Goal: Task Accomplishment & Management: Manage account settings

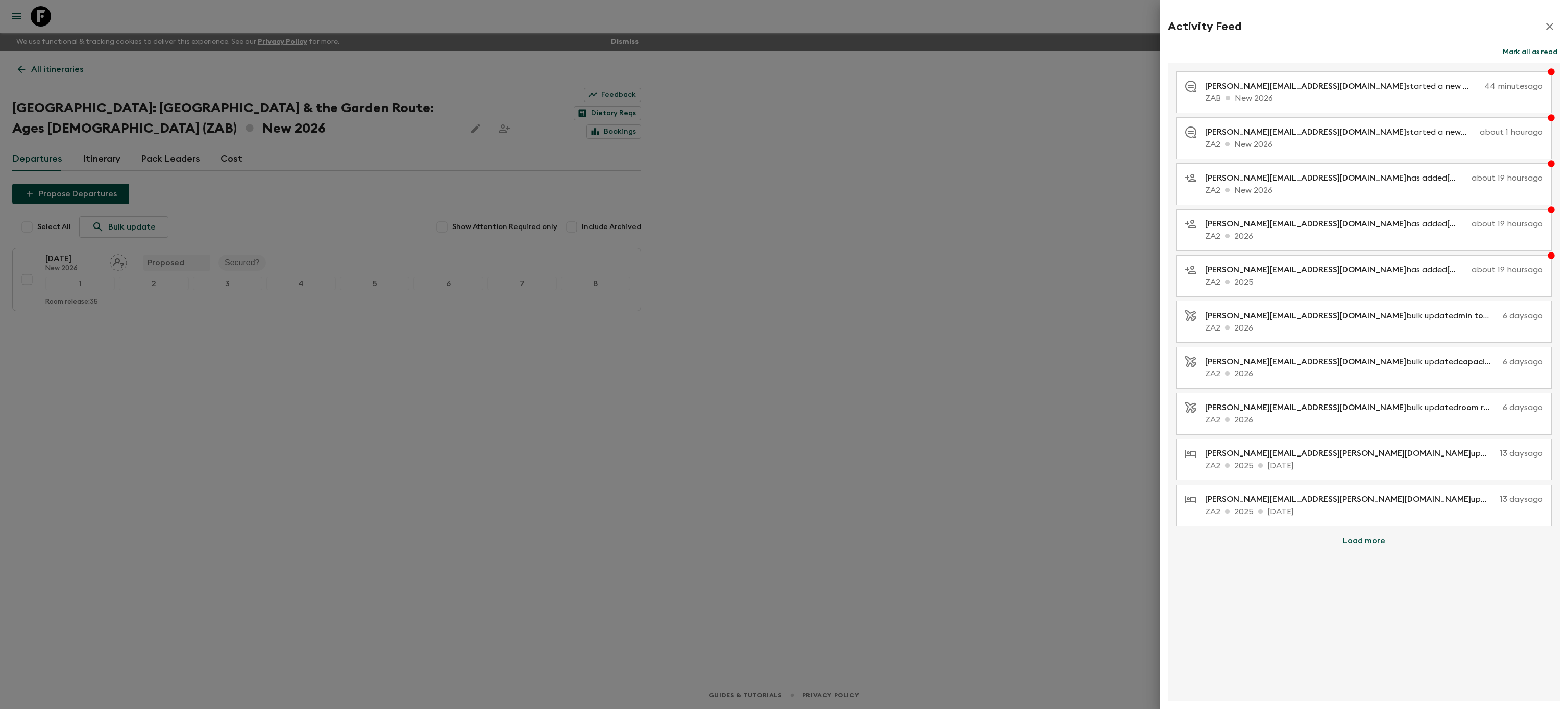
click at [1555, 26] on button "button" at bounding box center [1549, 26] width 20 height 20
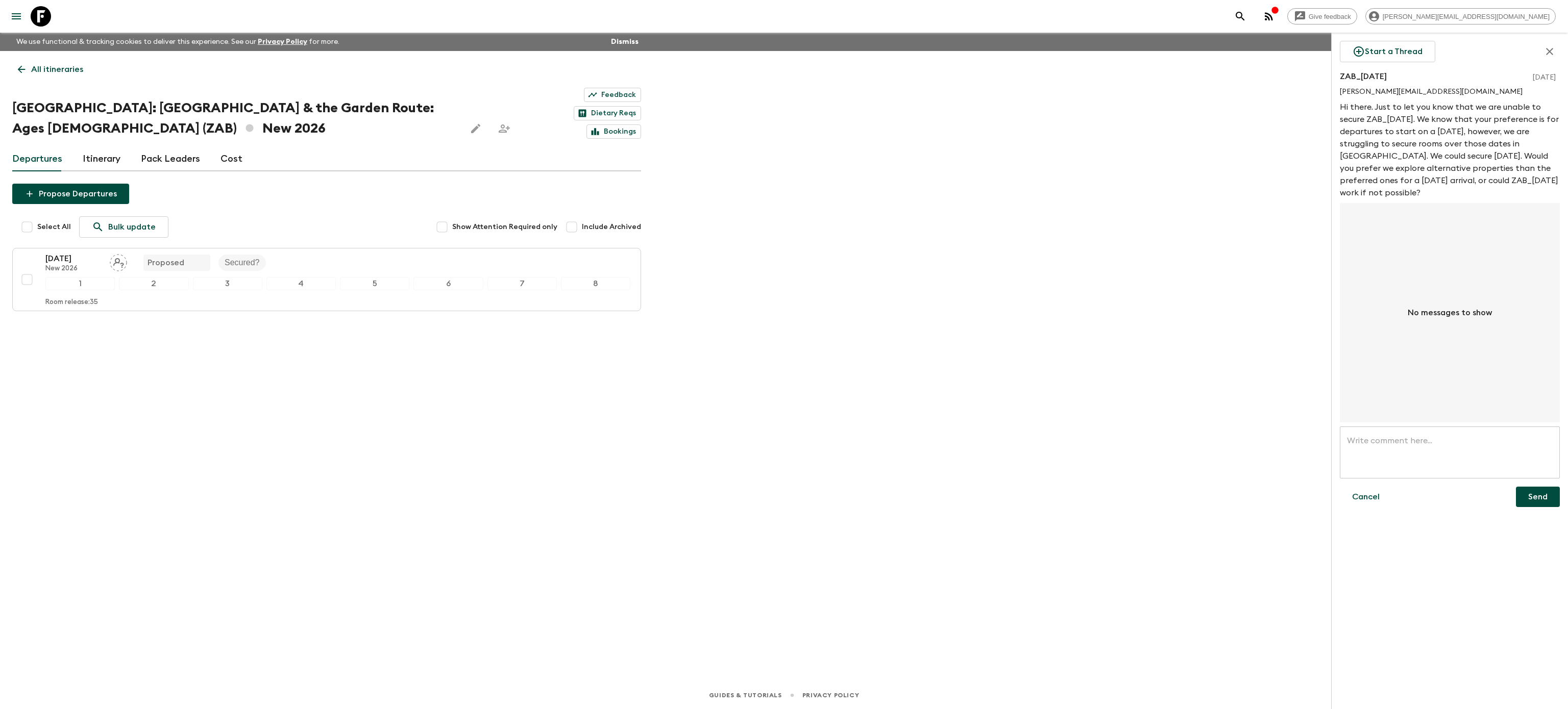
click at [1549, 53] on icon "button" at bounding box center [1549, 51] width 7 height 7
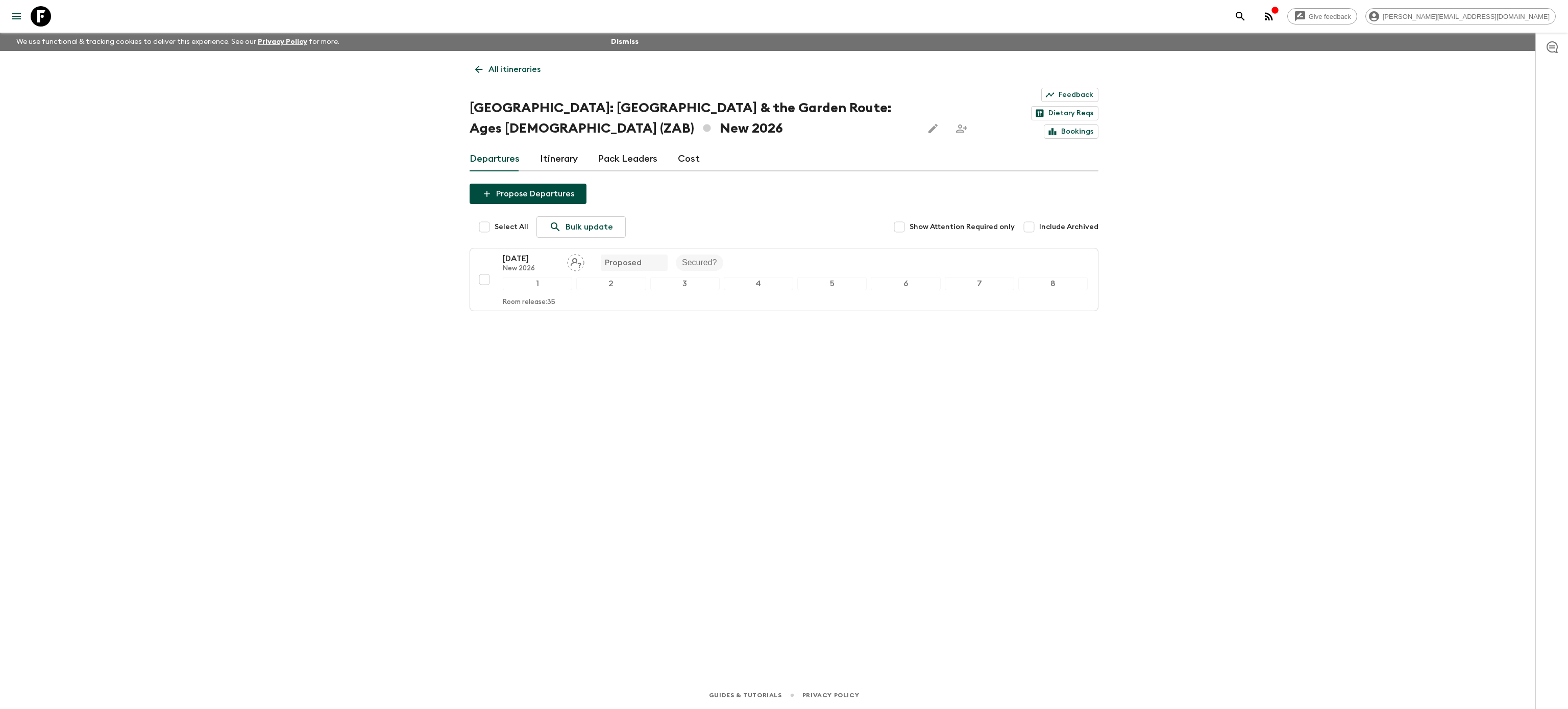
click at [18, 17] on icon "menu" at bounding box center [16, 16] width 12 height 12
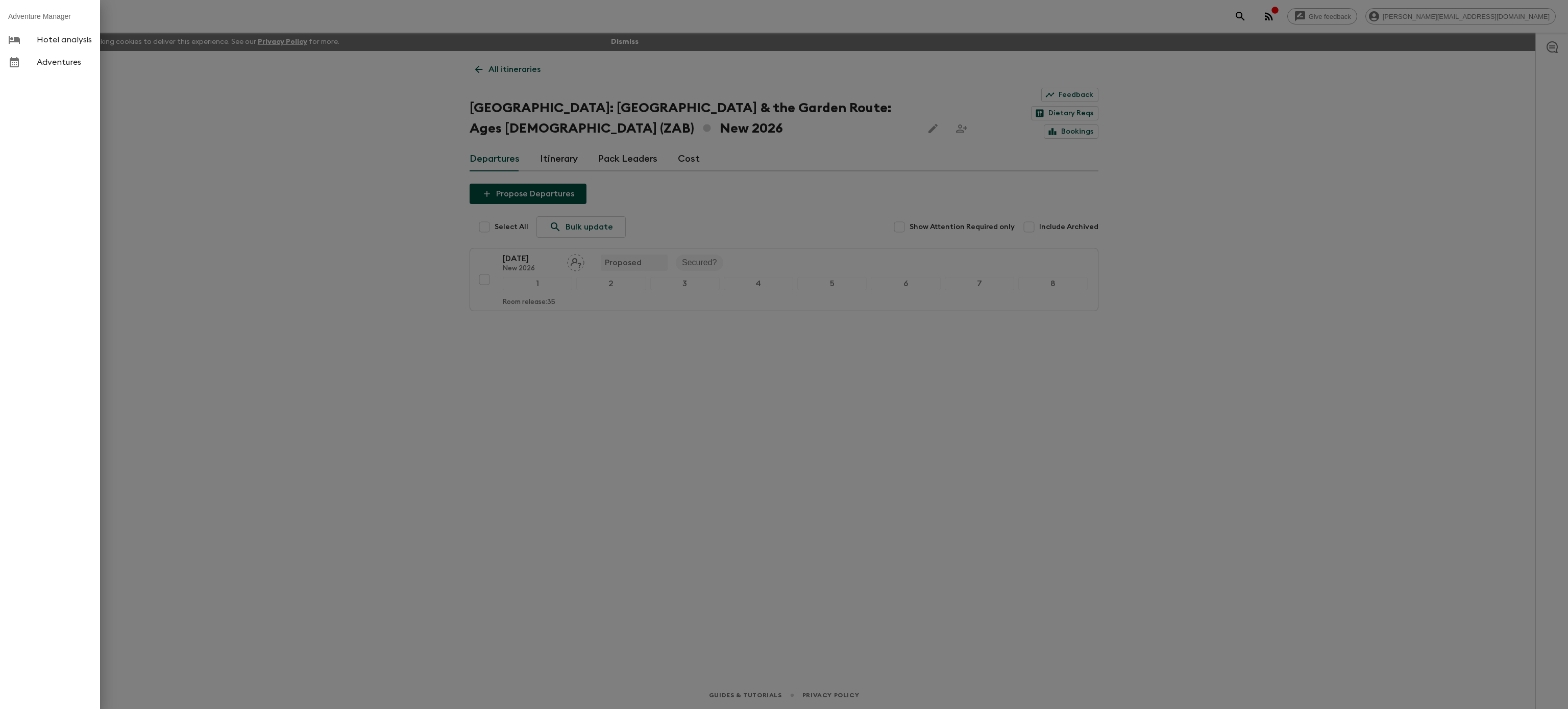
click at [33, 63] on div at bounding box center [22, 62] width 28 height 12
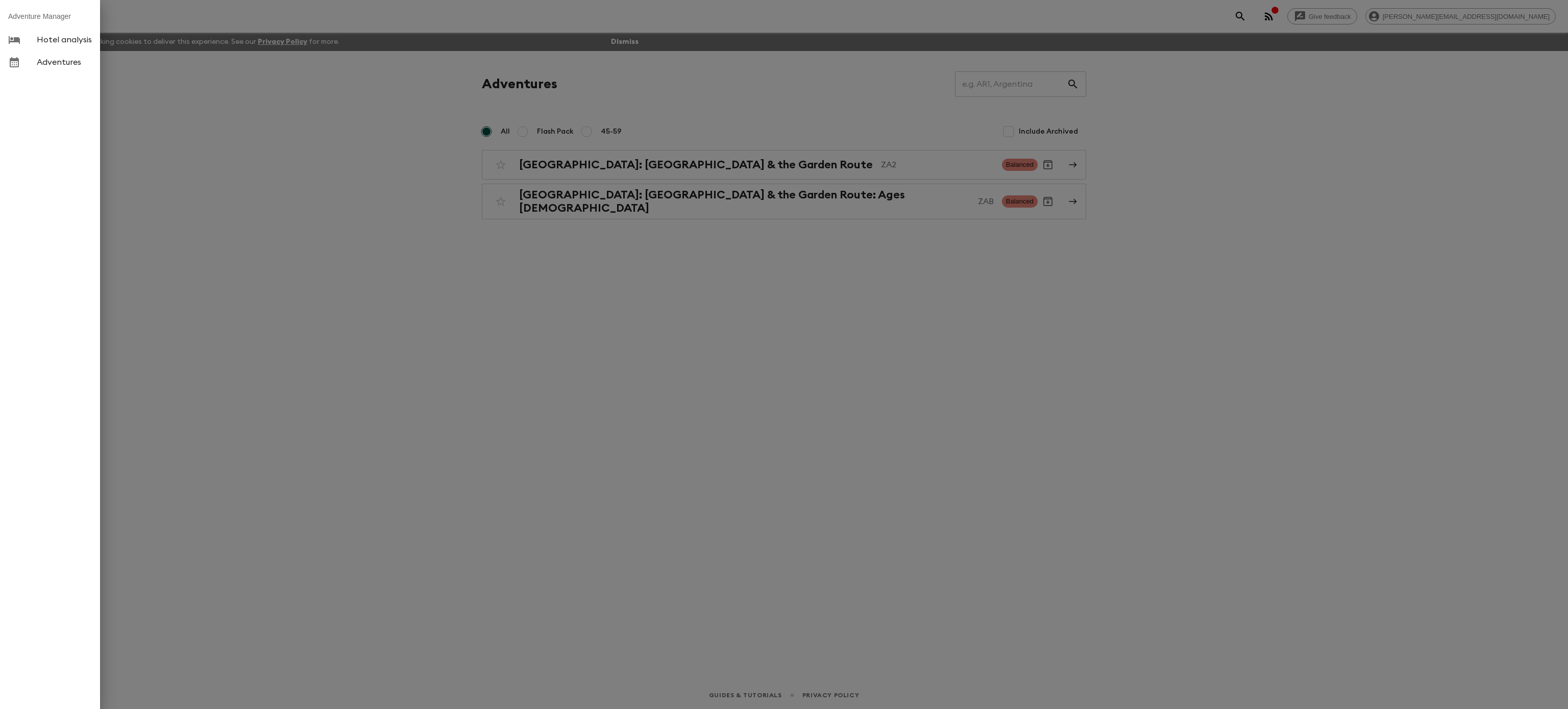
click at [1364, 120] on div at bounding box center [784, 354] width 1568 height 709
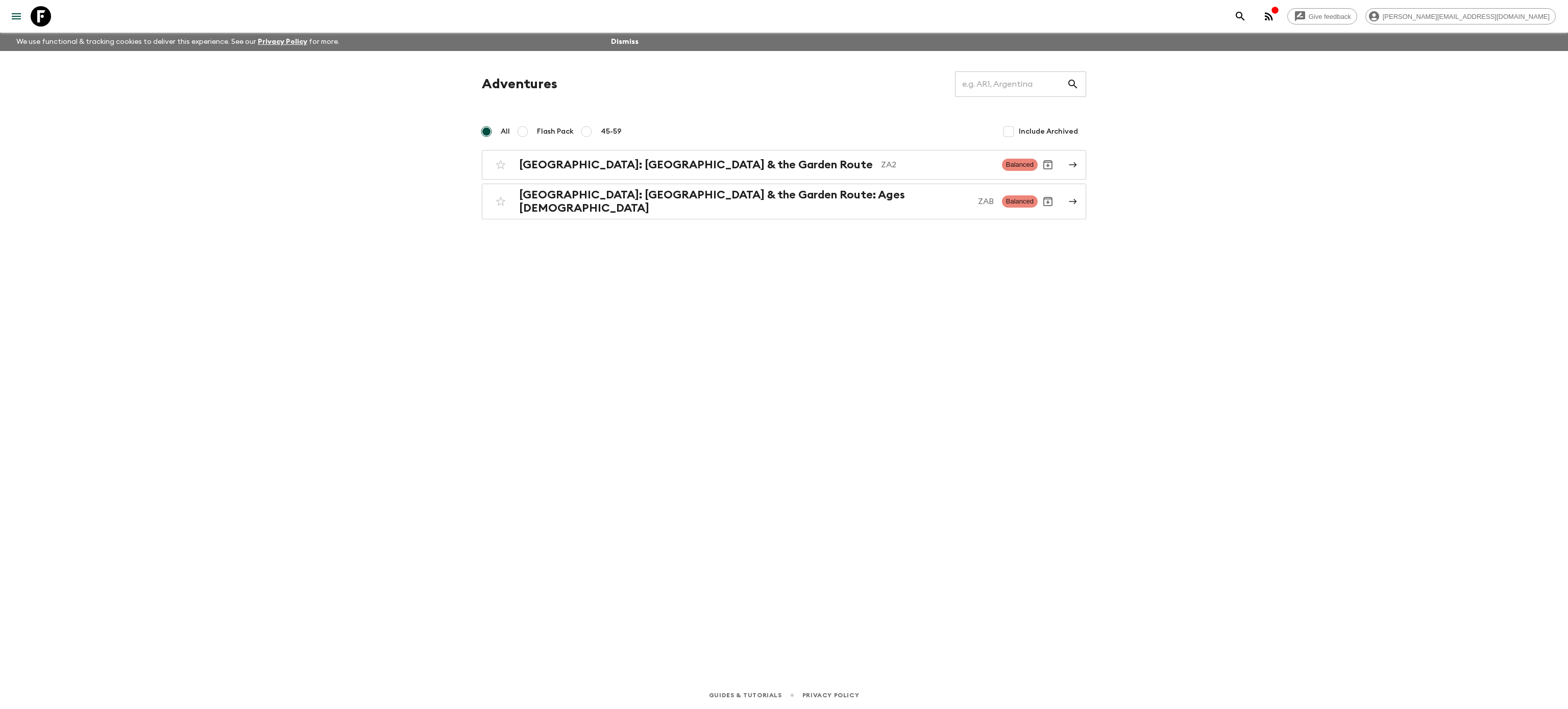
click at [1272, 14] on icon "button" at bounding box center [1268, 16] width 8 height 8
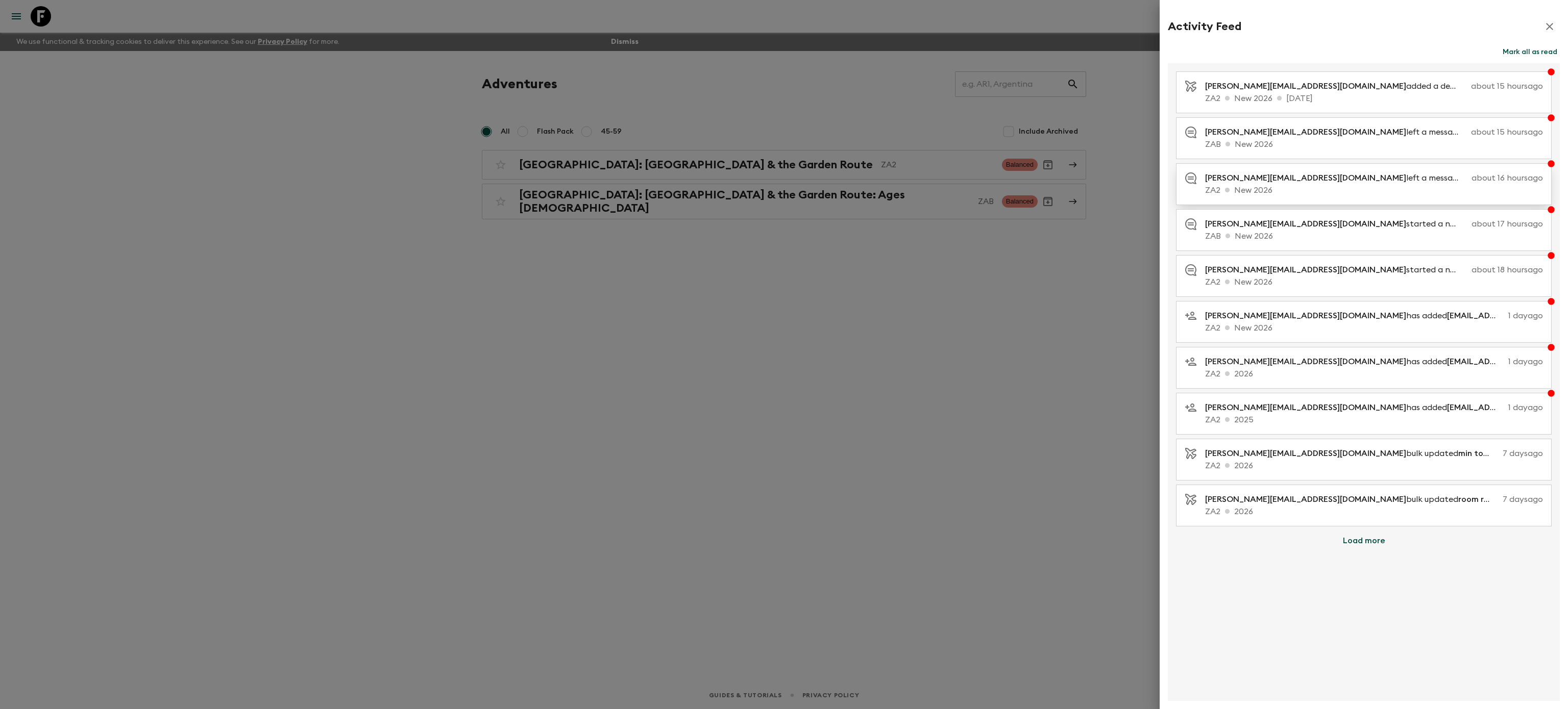
click at [1290, 188] on p "ZA2 New 2026" at bounding box center [1374, 190] width 338 height 12
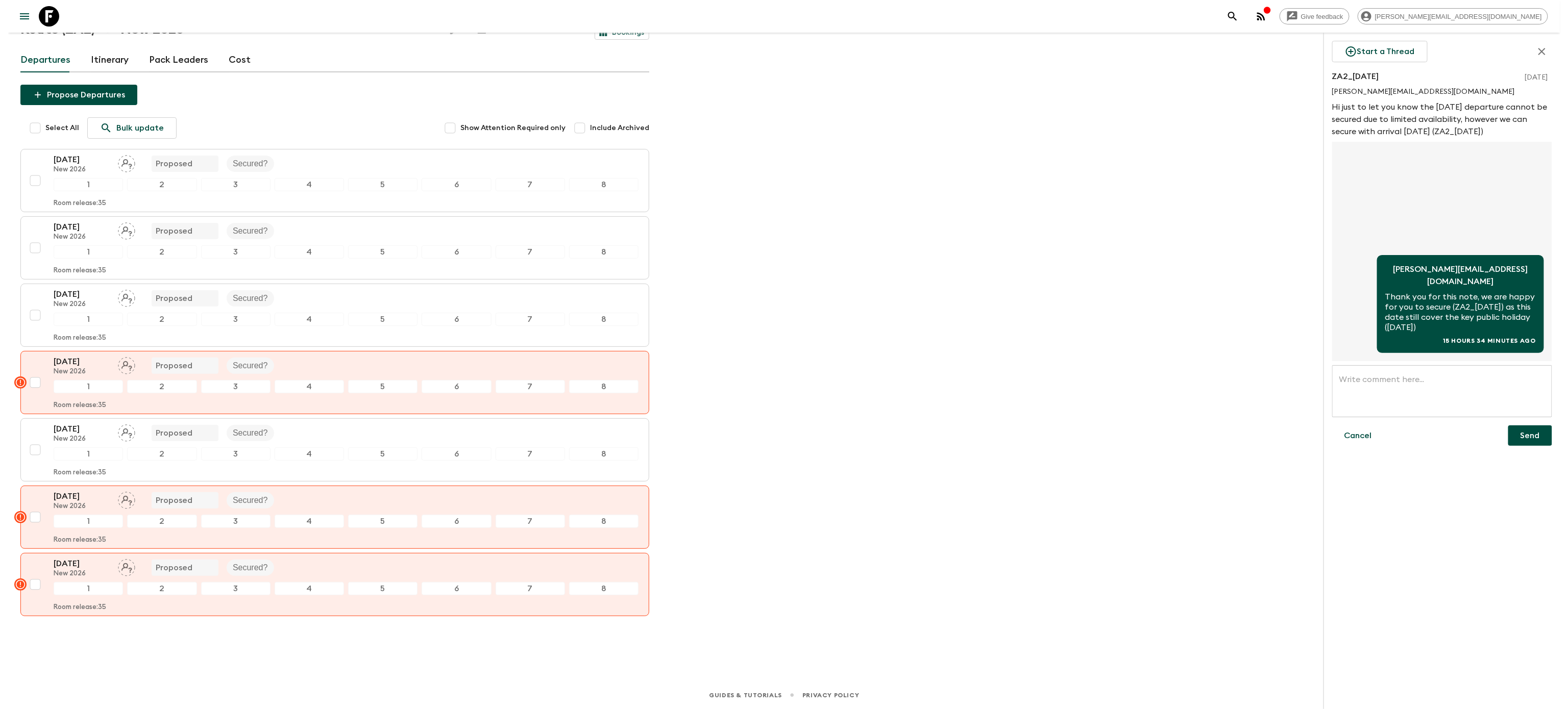
scroll to position [98, 0]
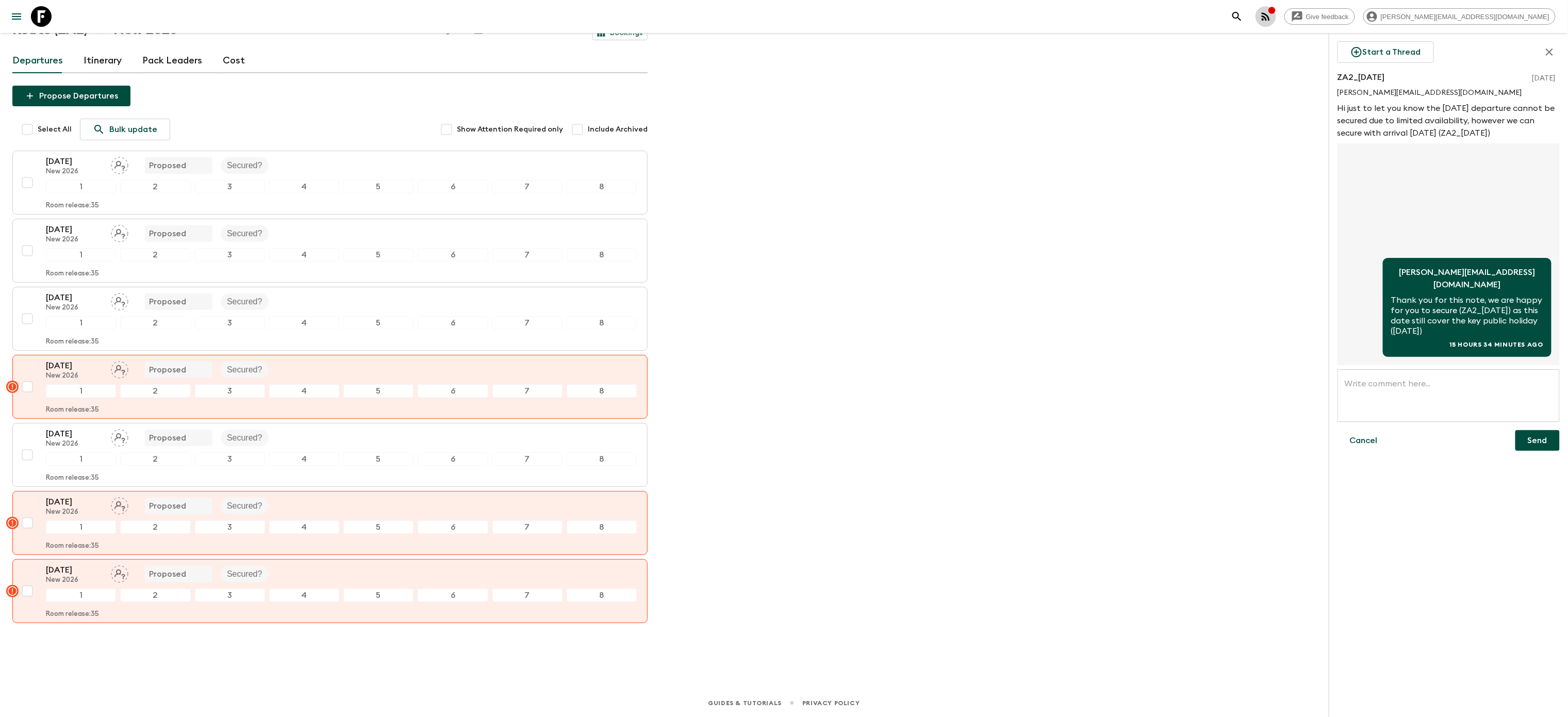
click at [1276, 13] on icon "button" at bounding box center [1272, 10] width 8 height 8
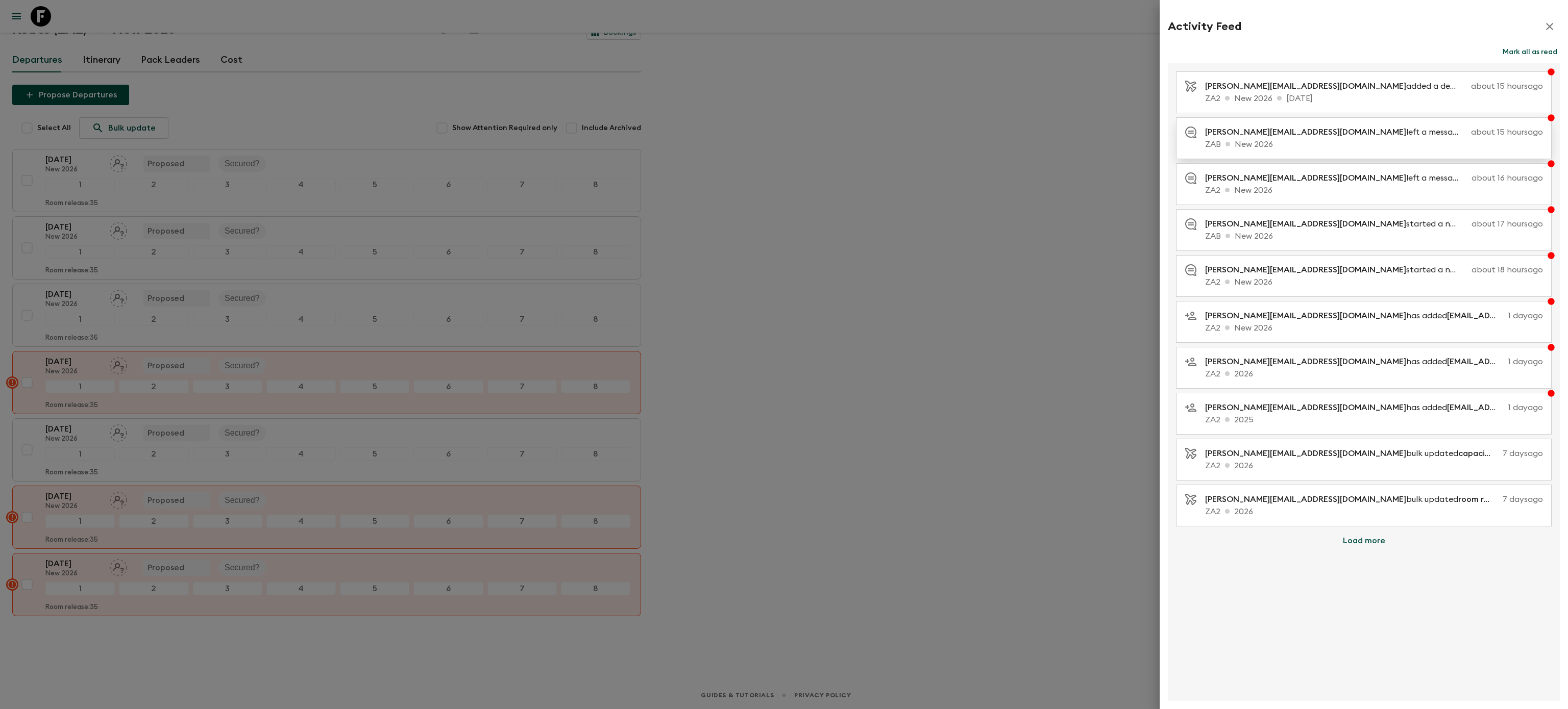
click at [1307, 142] on p "ZAB New 2026" at bounding box center [1374, 144] width 338 height 12
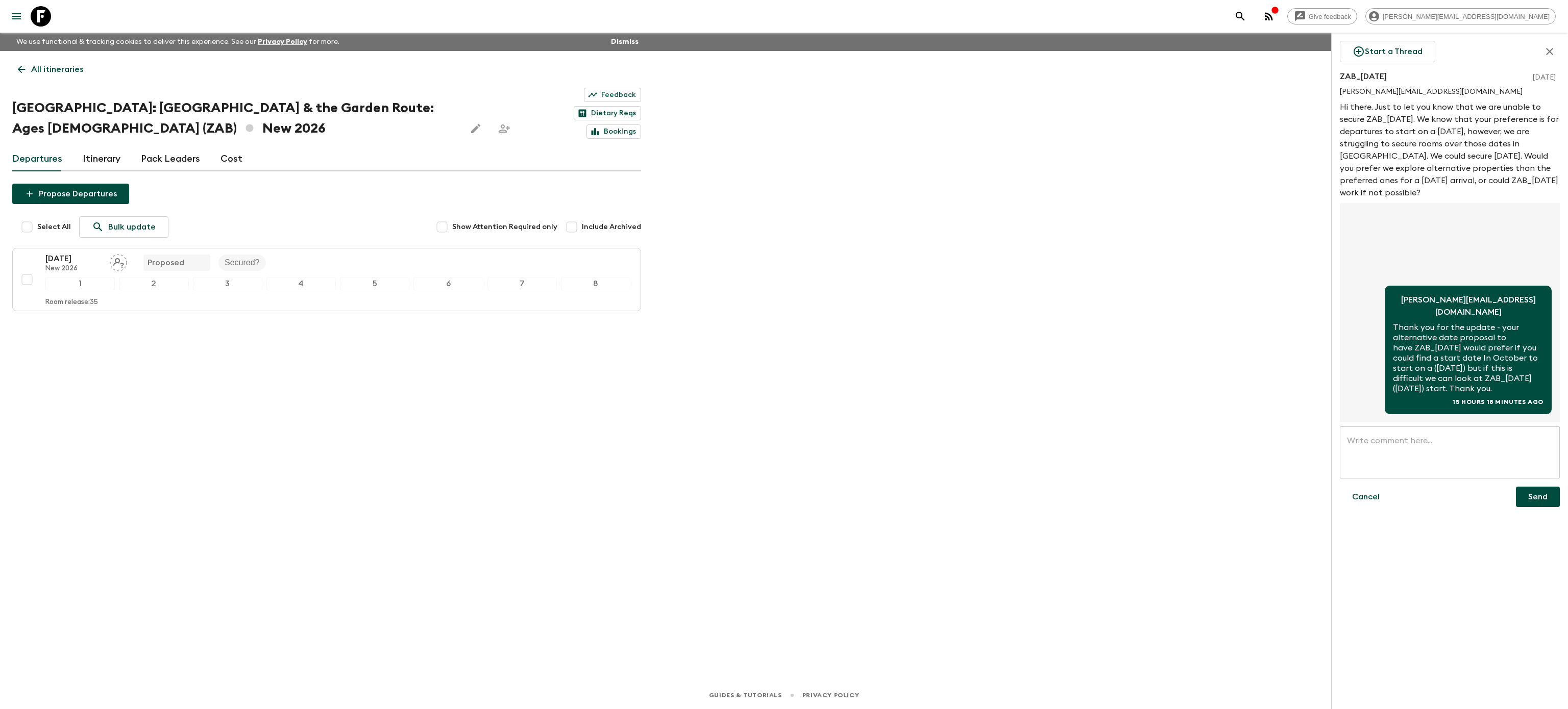
click at [1272, 14] on icon "button" at bounding box center [1268, 16] width 8 height 8
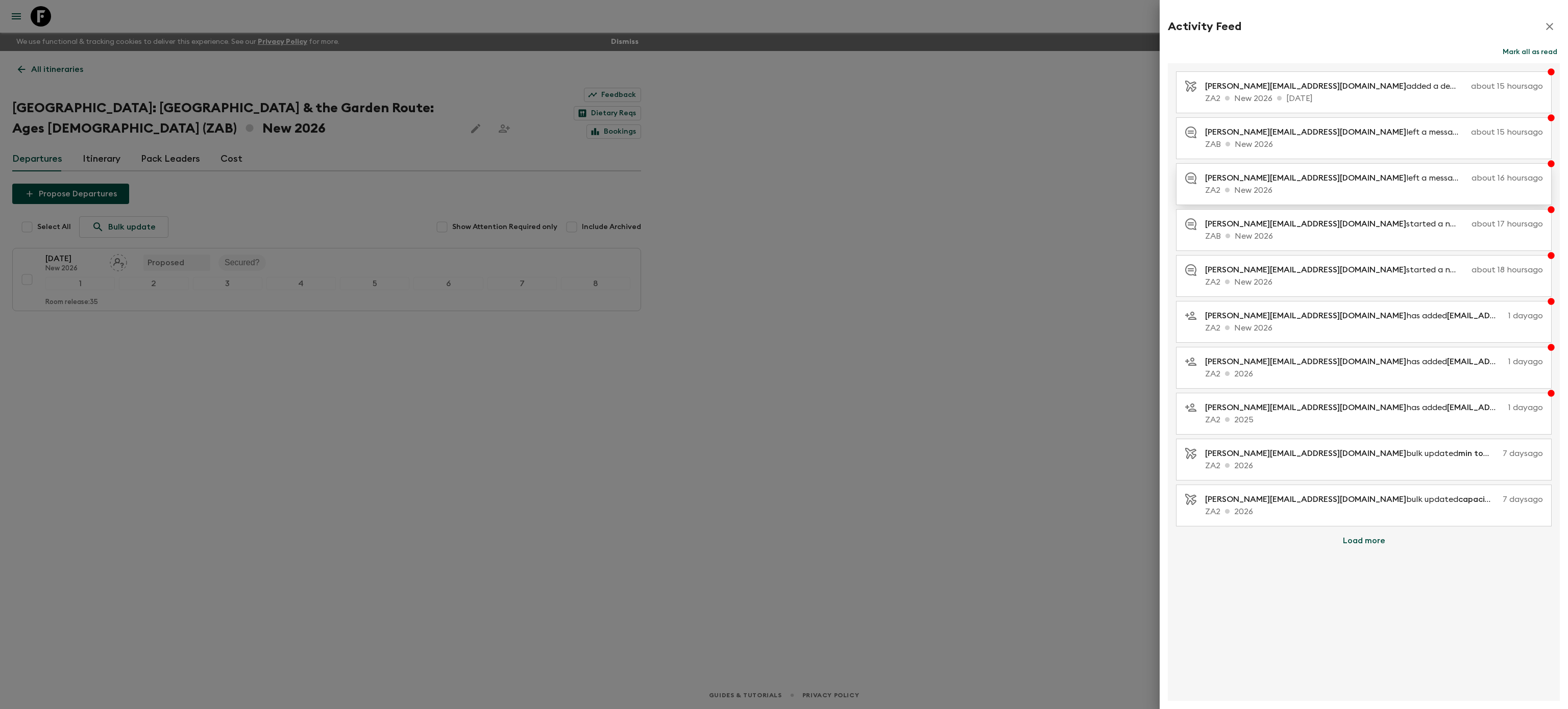
click at [1328, 190] on p "ZA2 New 2026" at bounding box center [1374, 190] width 338 height 12
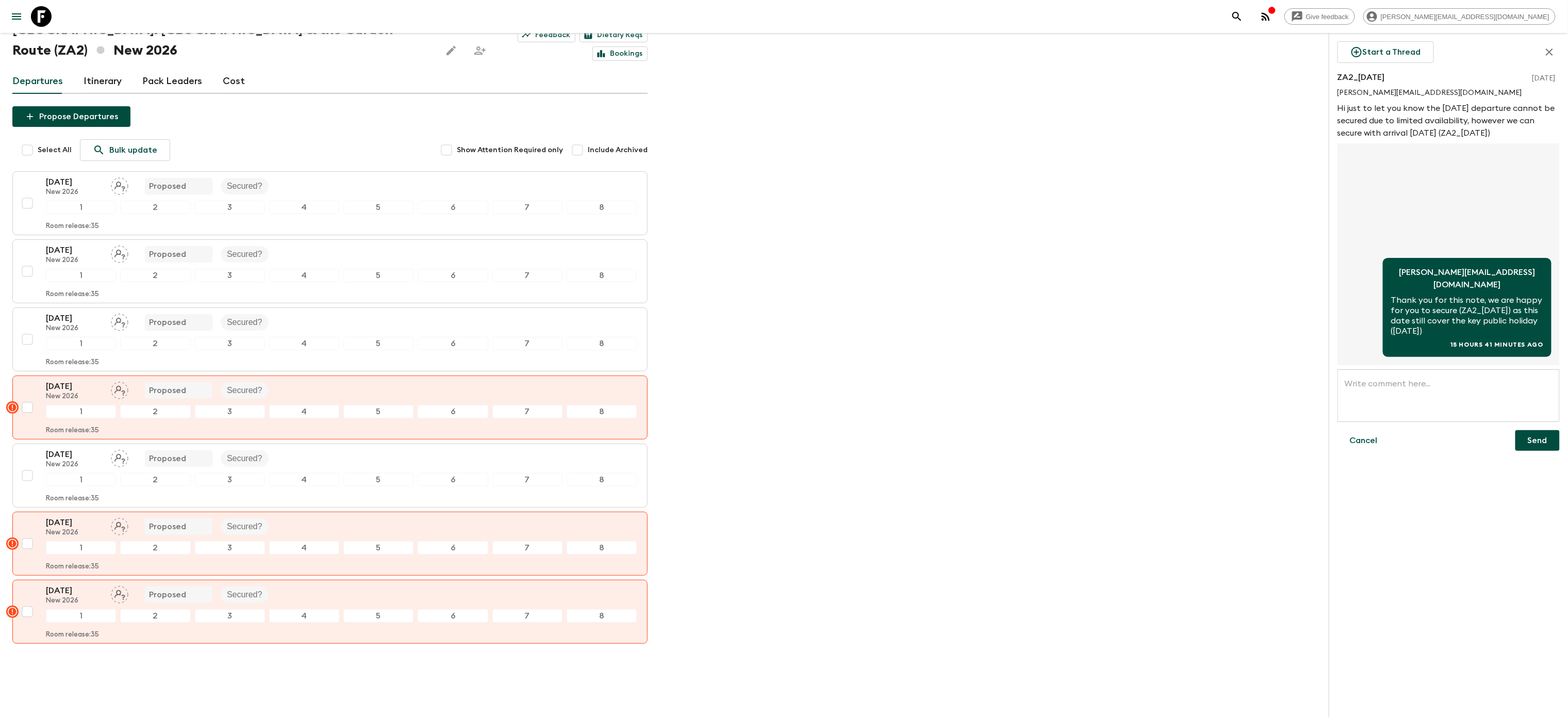
scroll to position [66, 0]
click at [1429, 408] on textarea at bounding box center [1449, 396] width 208 height 35
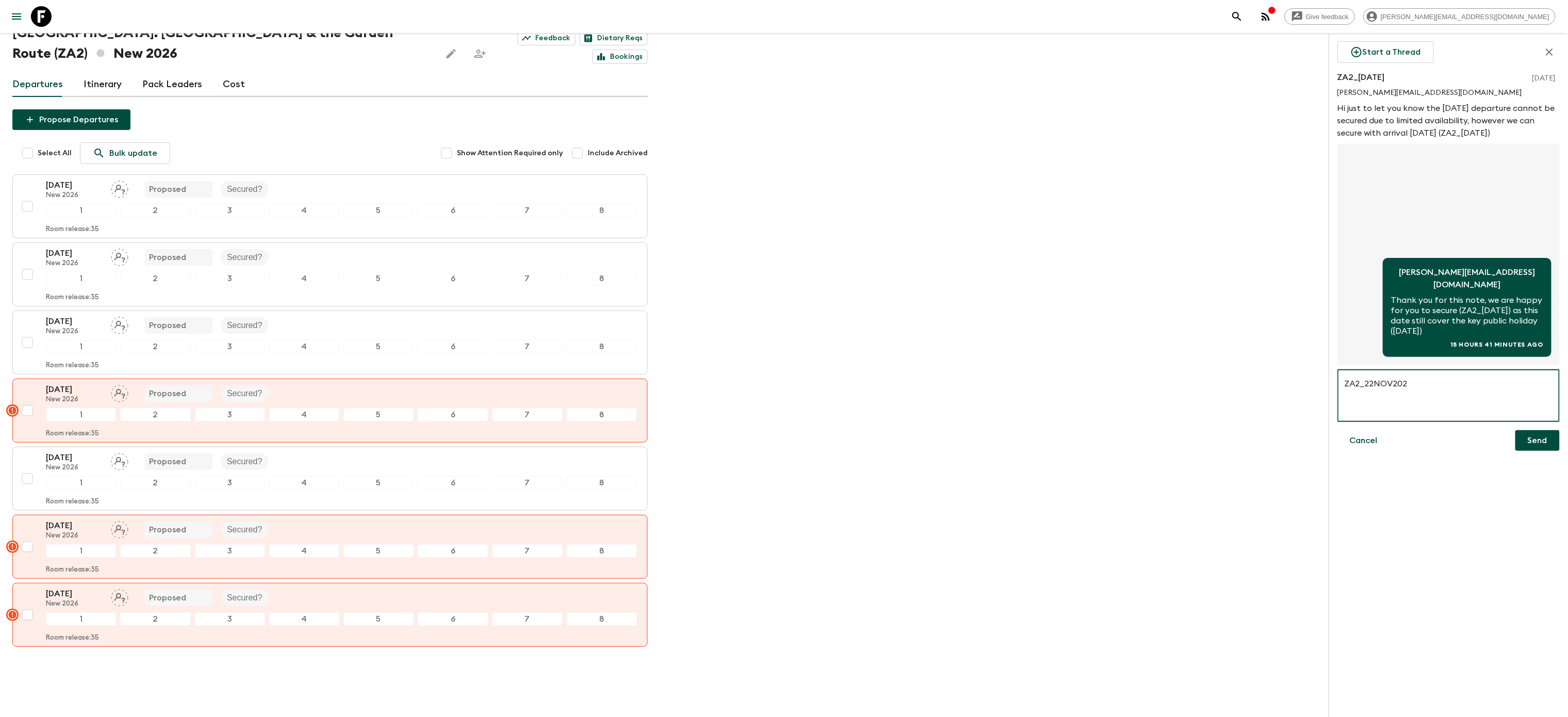
type textarea "ZA2_[DATE]"
click at [1351, 399] on textarea "ZA2_[DATE]" at bounding box center [1449, 396] width 208 height 35
click at [1388, 53] on button "Start a Thread" at bounding box center [1385, 53] width 96 height 22
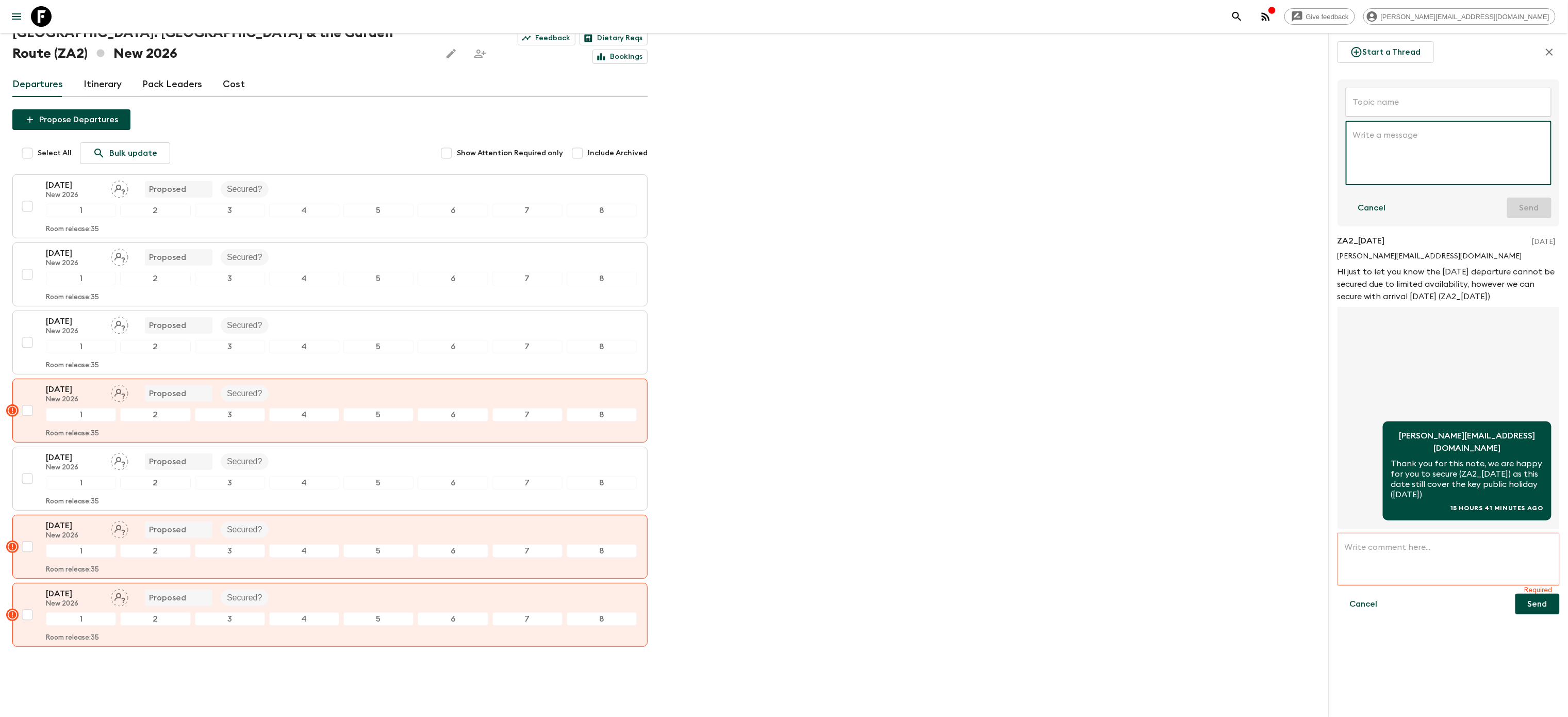
click at [1387, 101] on input "text" at bounding box center [1449, 102] width 206 height 29
paste input "ZA2_[DATE]"
type input "ZA2_[DATE]"
click at [1398, 139] on textarea at bounding box center [1449, 153] width 192 height 48
click at [1372, 147] on textarea "This departure is confirmed. All is accurate in the adventure manager." at bounding box center [1449, 153] width 192 height 48
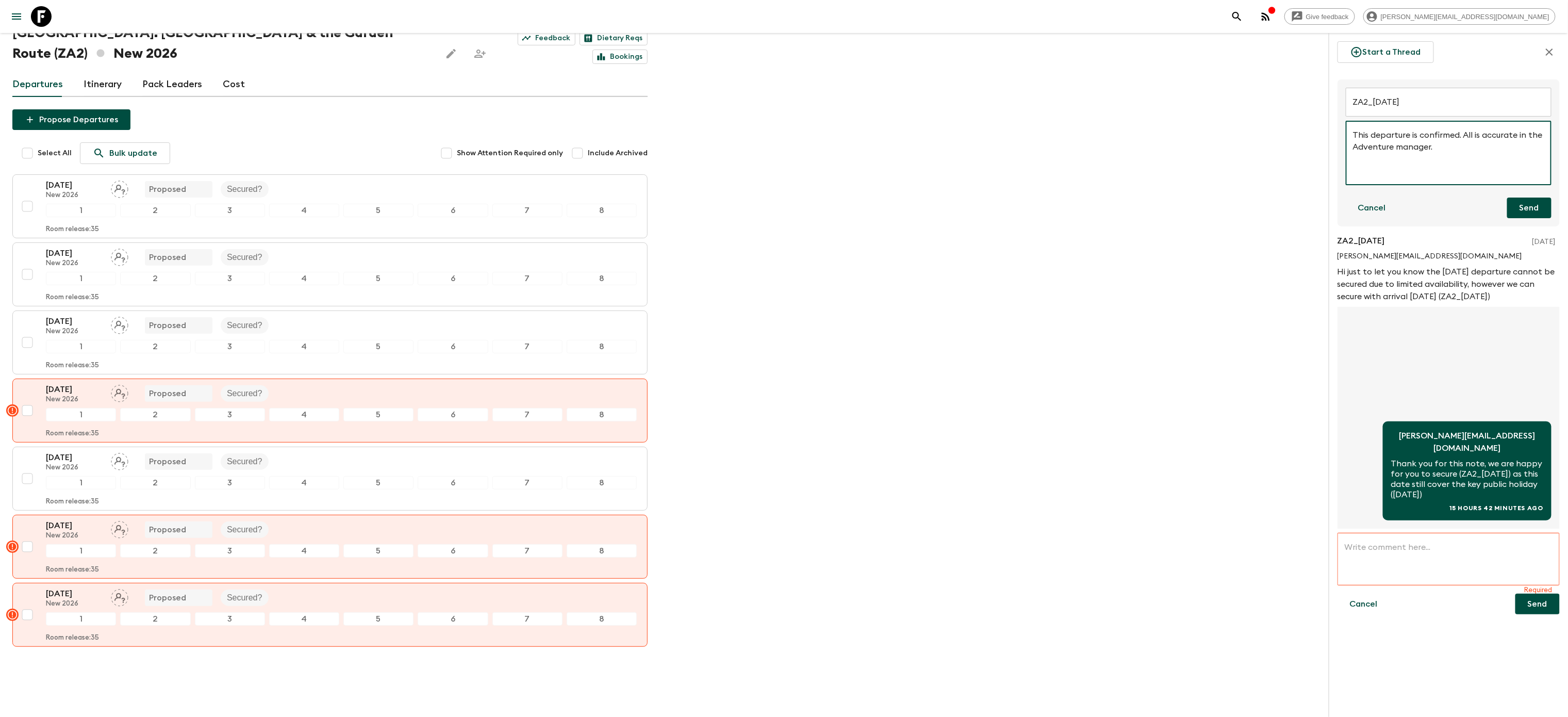
click at [1417, 145] on textarea "This departure is confirmed. All is accurate in the Adventure manager." at bounding box center [1449, 153] width 192 height 48
type textarea "This departure is confirmed. All is accurate in the Adventure Manager."
click at [1220, 179] on div "Give feedback [PERSON_NAME][EMAIL_ADDRESS][DOMAIN_NAME] We use functional & tra…" at bounding box center [784, 337] width 1568 height 807
click at [1518, 213] on button "Send" at bounding box center [1529, 208] width 44 height 20
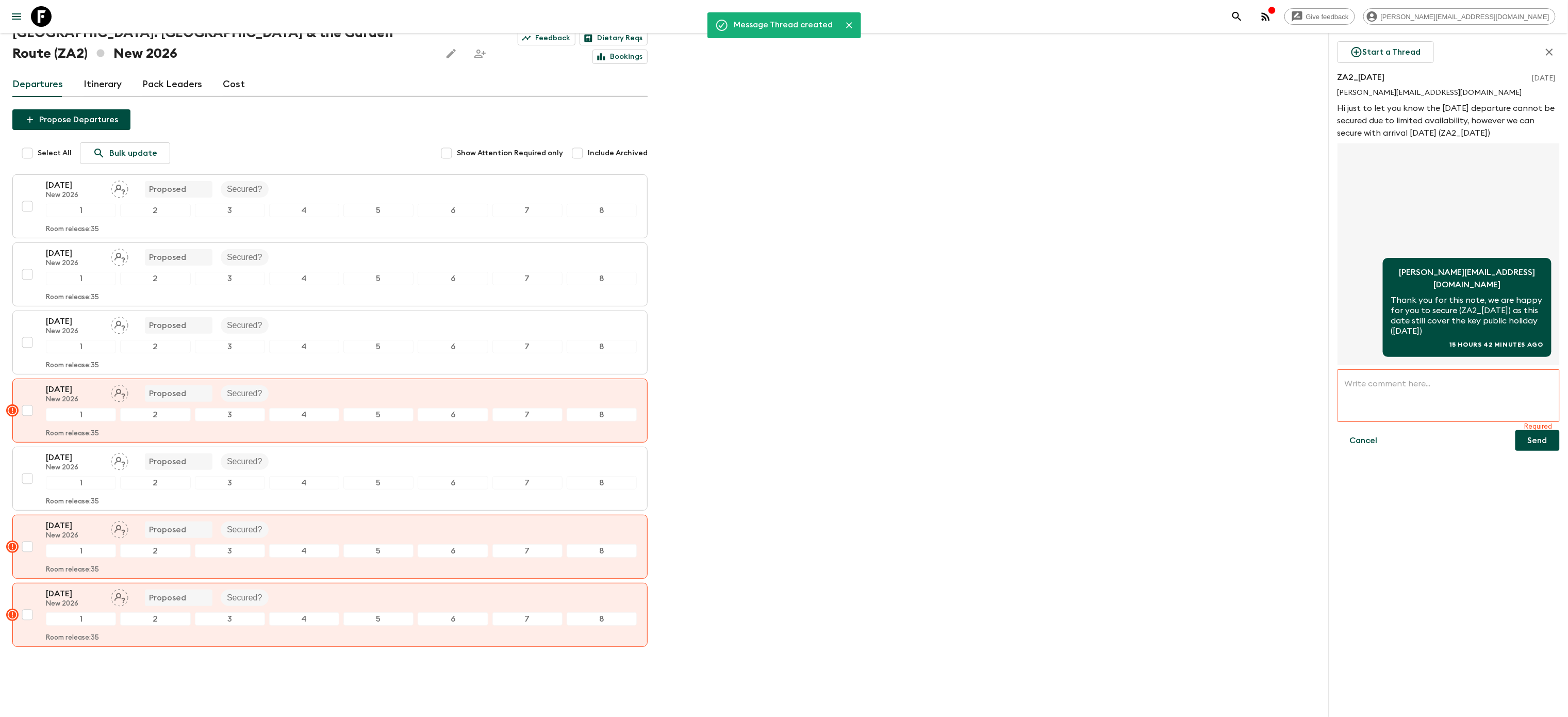
scroll to position [0, 0]
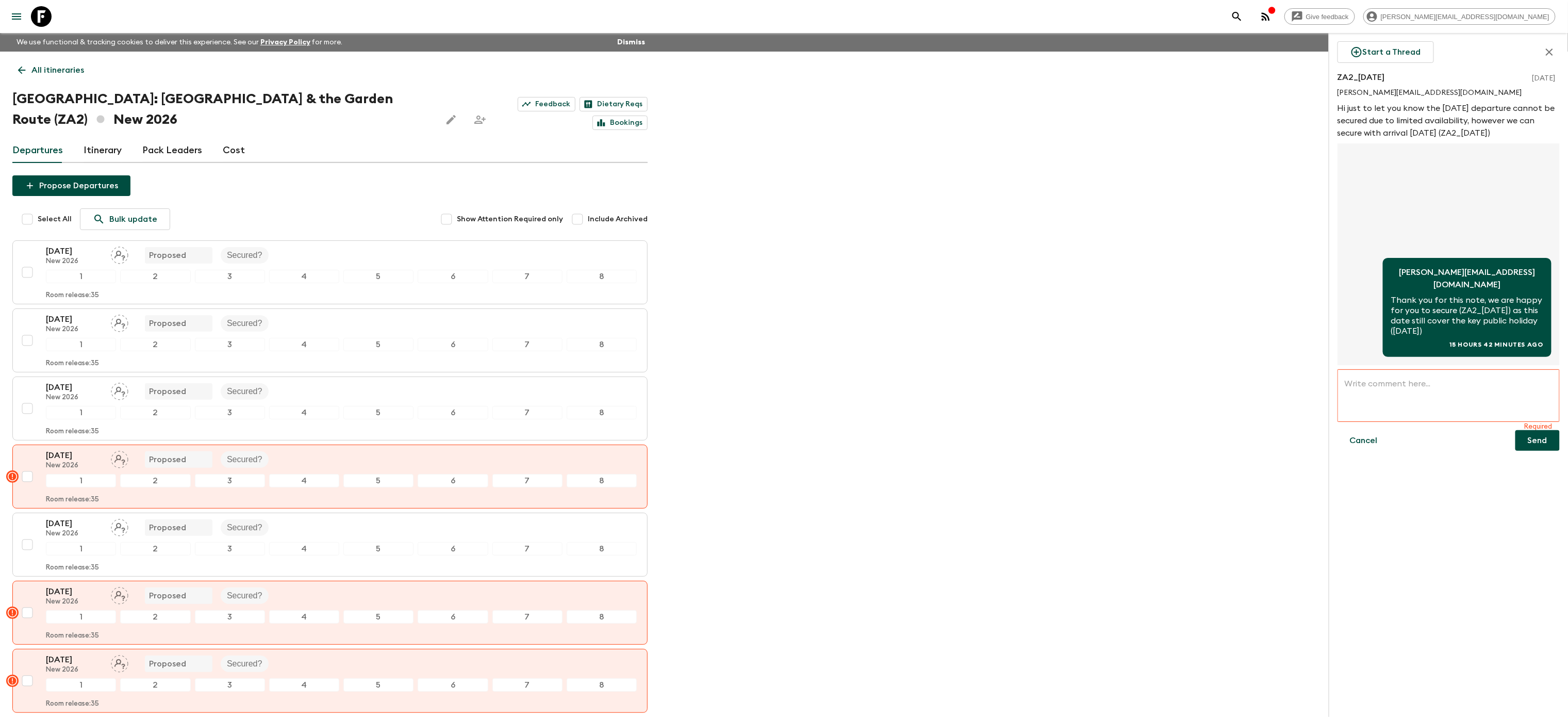
click at [1276, 13] on icon "button" at bounding box center [1272, 10] width 8 height 8
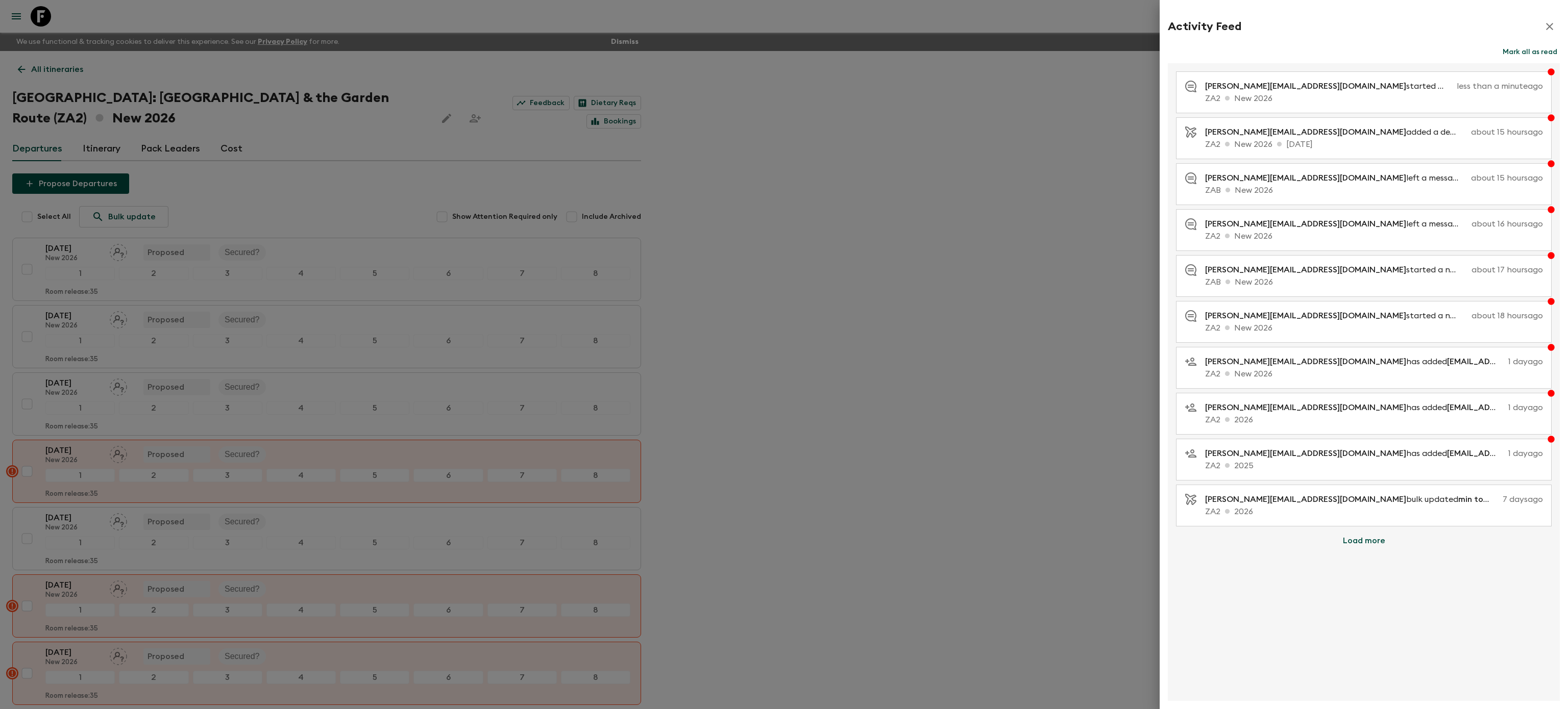
click at [1069, 105] on div at bounding box center [784, 354] width 1568 height 709
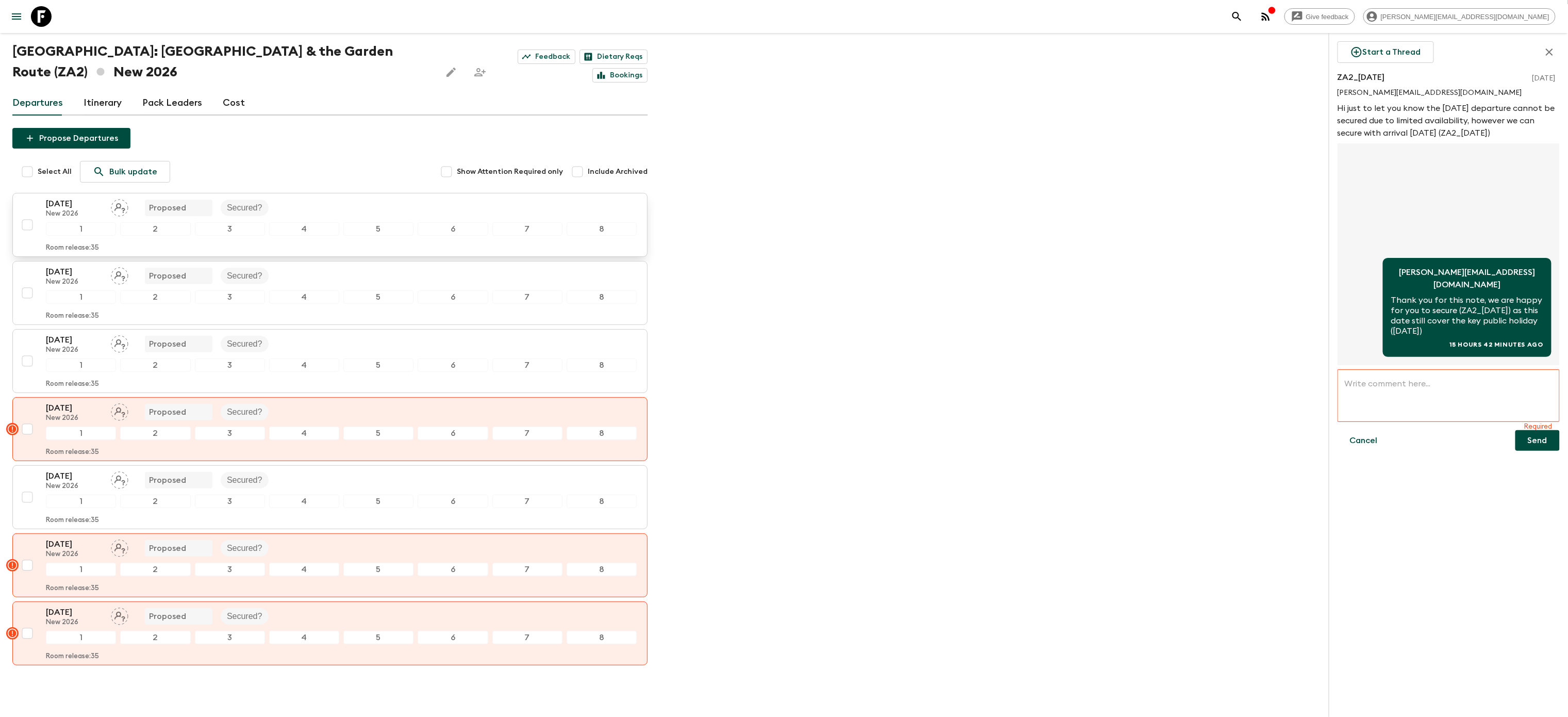
scroll to position [99, 0]
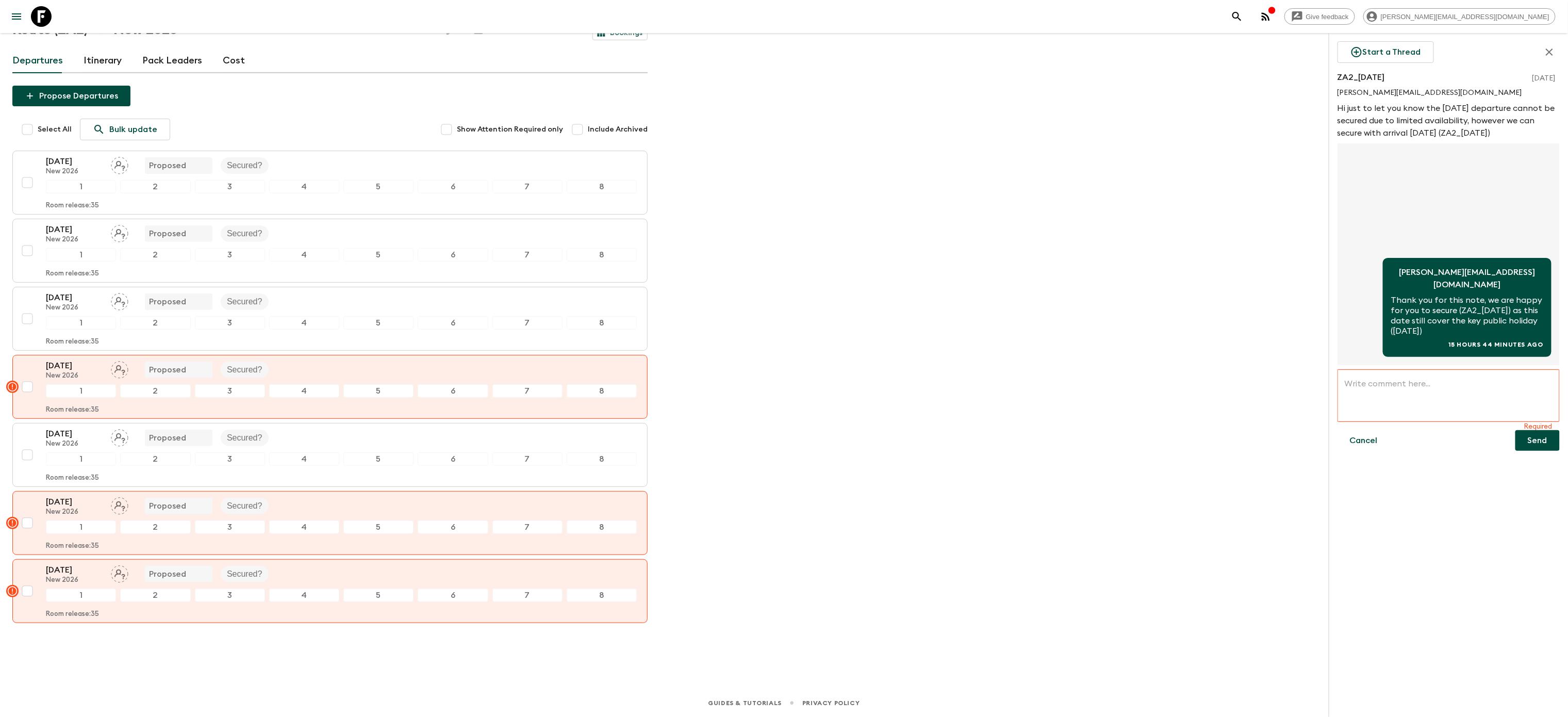
click at [228, 49] on link "Cost" at bounding box center [234, 61] width 22 height 25
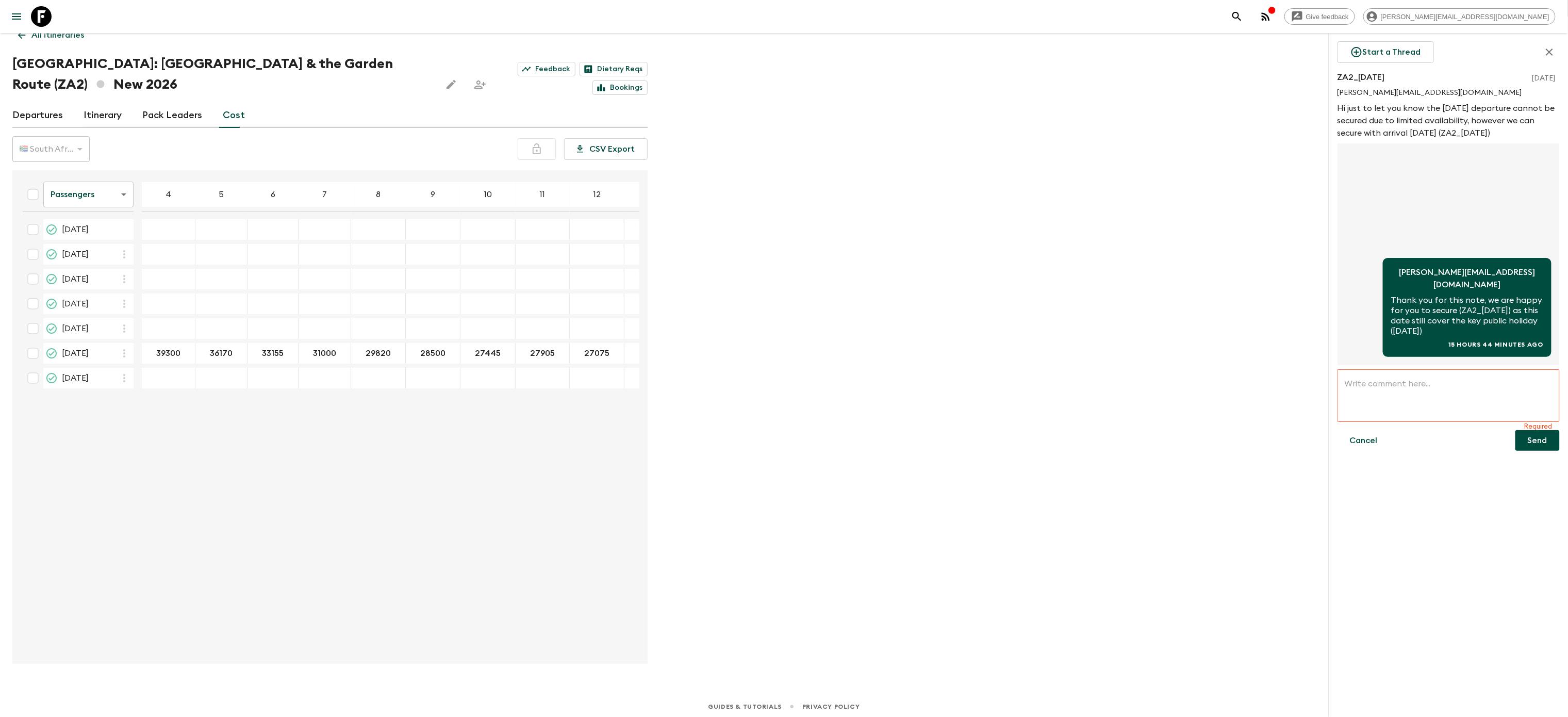
scroll to position [39, 0]
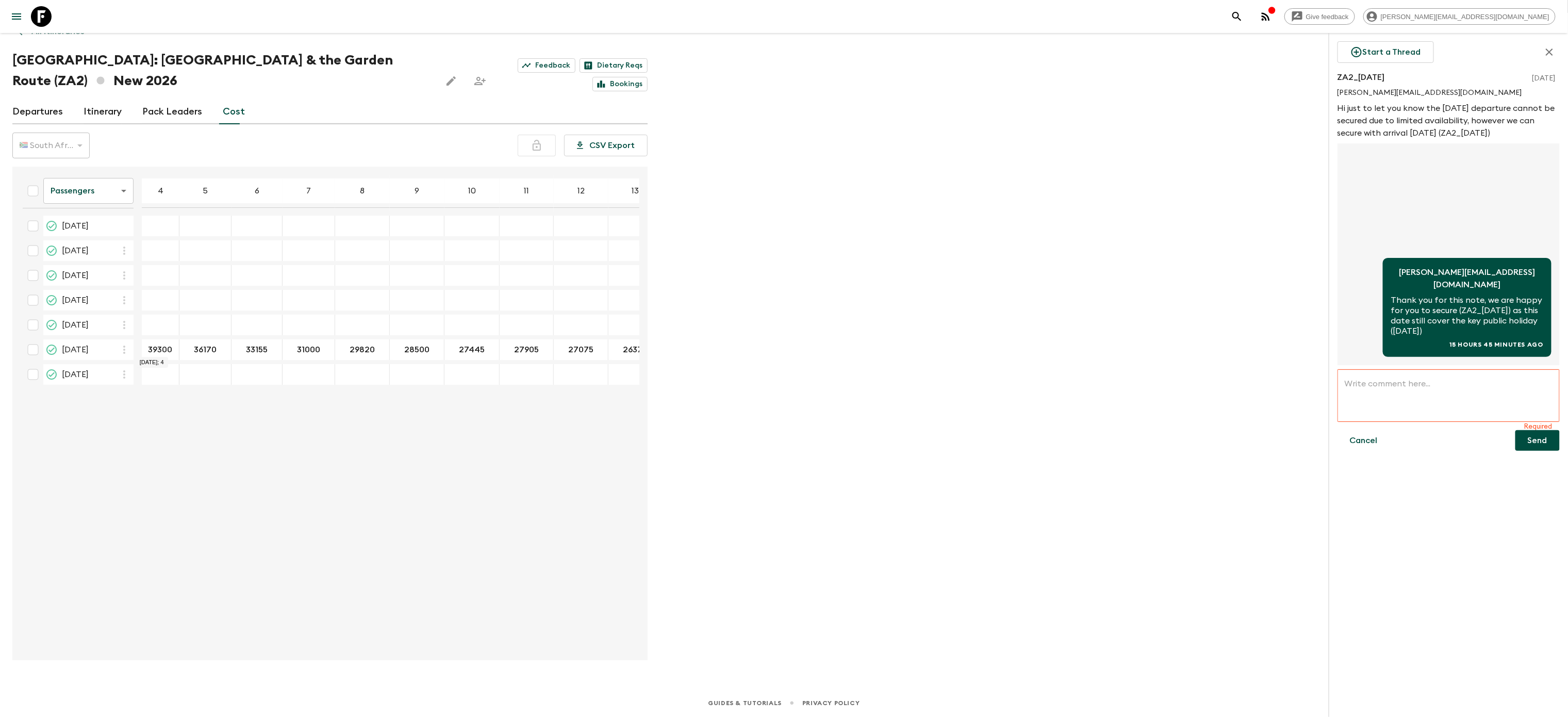
click at [159, 351] on input "39300" at bounding box center [160, 349] width 33 height 12
click at [157, 325] on input "22 Nov 2026; 4" at bounding box center [160, 325] width 33 height 12
paste input "39300"
type input "39300"
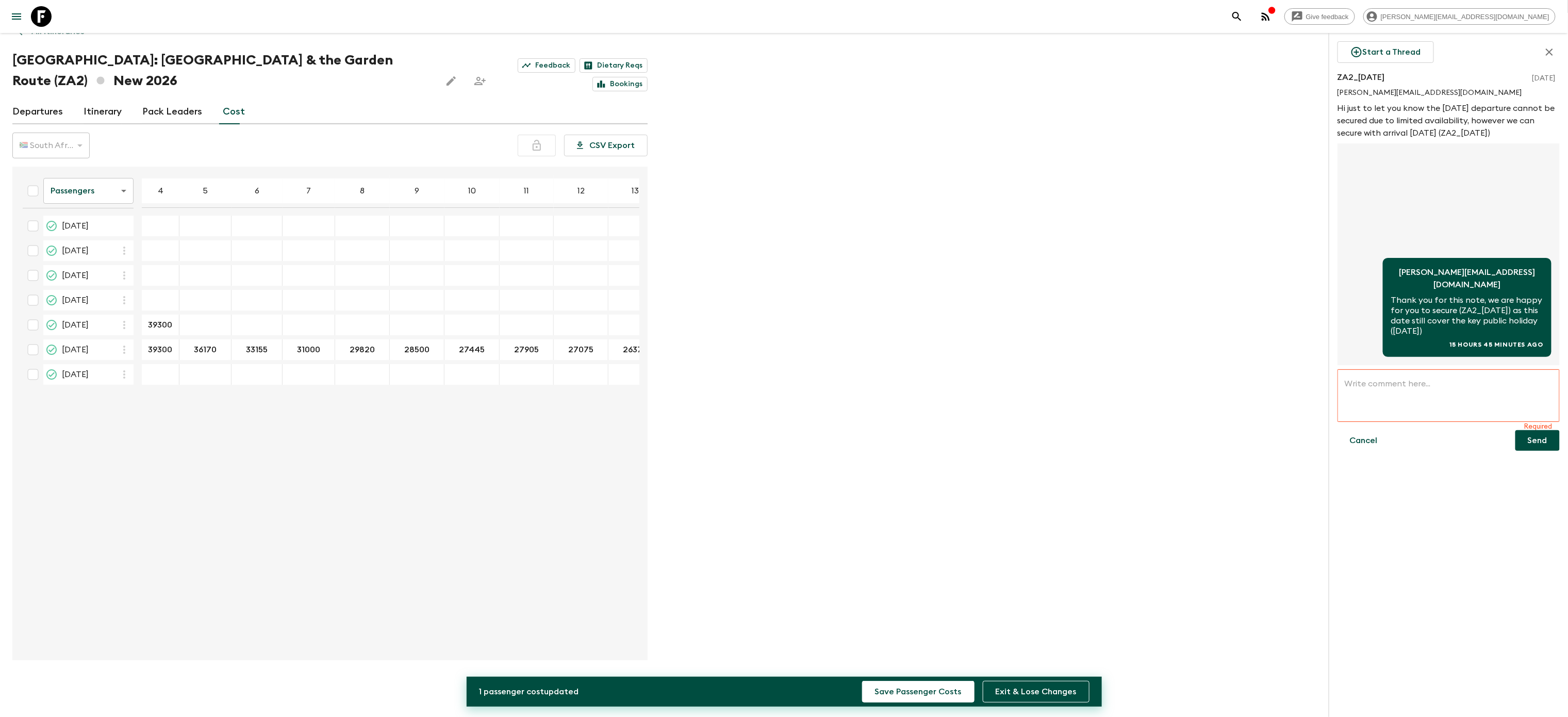
click at [288, 455] on div "Passengers passengersCost ​ 4 5 6 7 8 9 10 11 12 13 14 15 16 17 18 [DATE] [DATE…" at bounding box center [327, 413] width 625 height 478
click at [205, 351] on input "36170" at bounding box center [198, 349] width 33 height 12
click at [200, 319] on div "22 Nov 2026; 5" at bounding box center [198, 325] width 37 height 20
type input "36170"
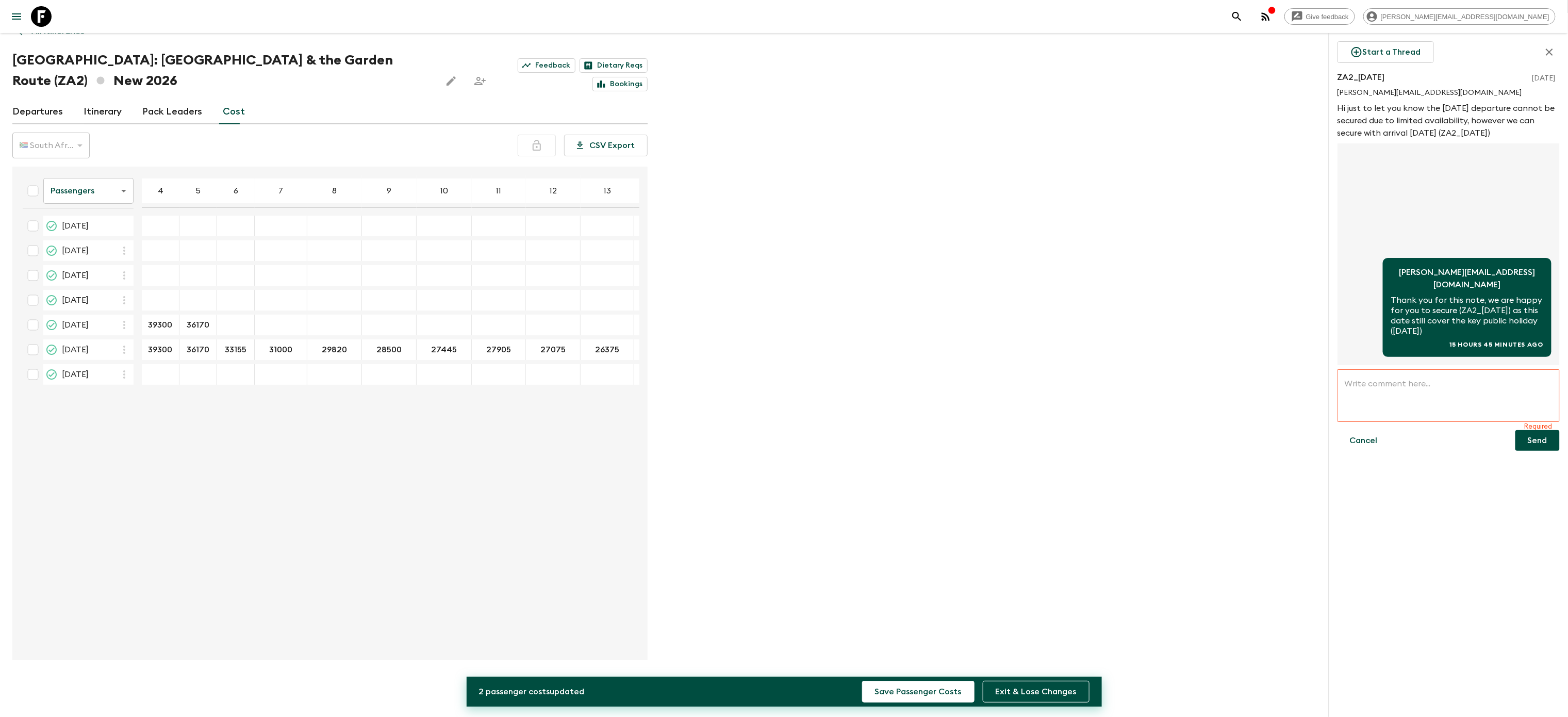
click at [256, 350] on div "31000" at bounding box center [281, 350] width 52 height 20
click at [228, 349] on input "33155" at bounding box center [235, 349] width 33 height 12
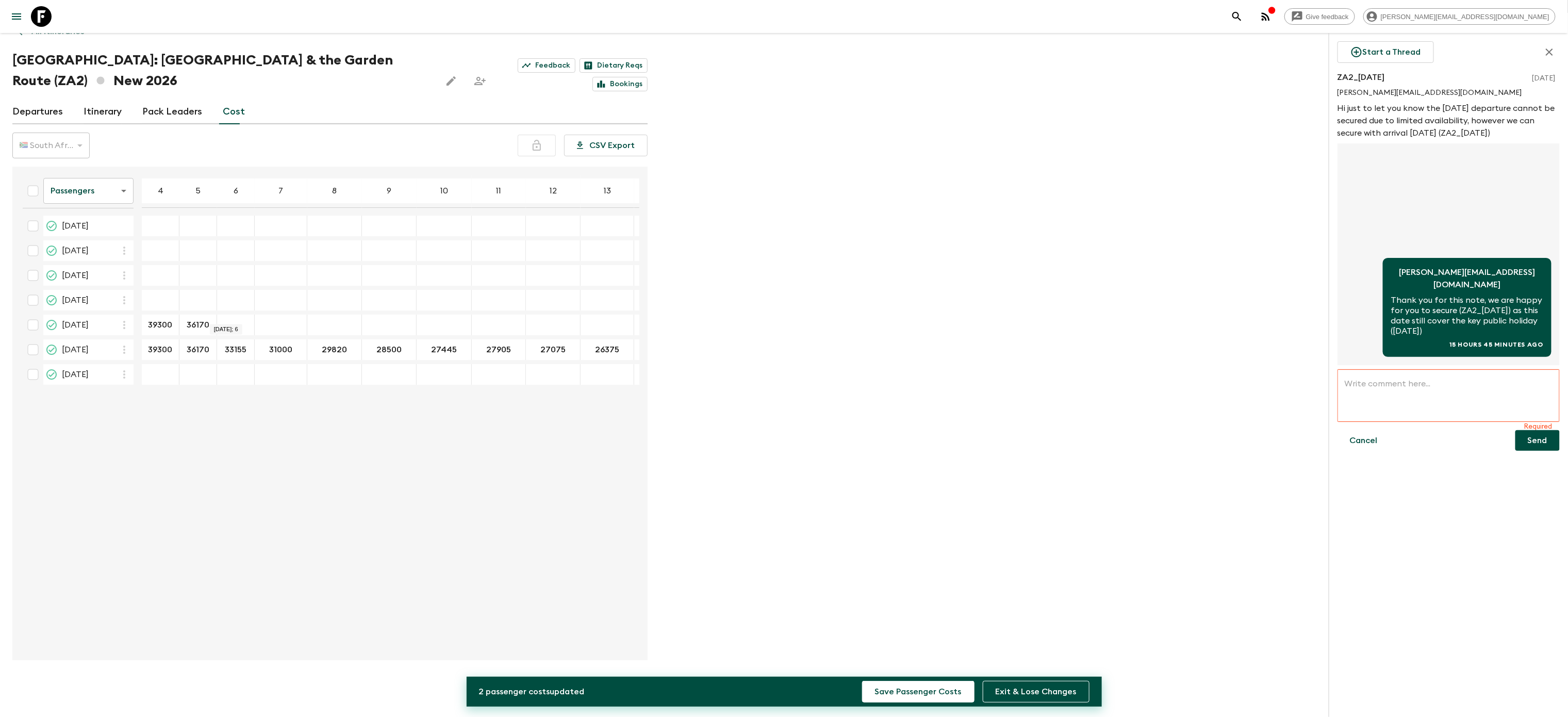
click at [233, 317] on div "22 Nov 2026; 6" at bounding box center [235, 325] width 37 height 20
type input "33155"
click at [281, 346] on input "31000" at bounding box center [273, 349] width 33 height 12
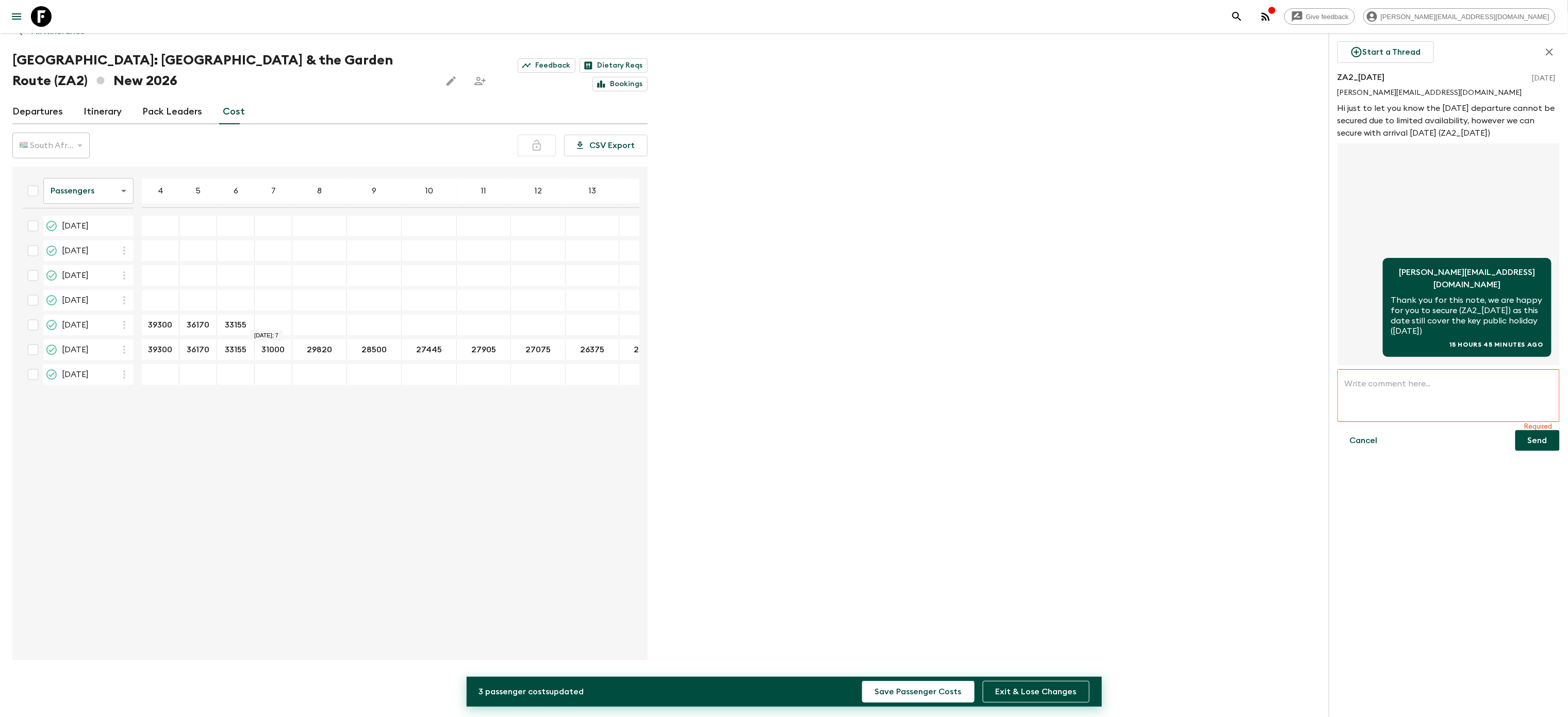
type input "31000"
click at [323, 344] on input "29820" at bounding box center [311, 349] width 33 height 12
type input "29820"
type input "28500"
click at [393, 349] on input "27445" at bounding box center [386, 349] width 33 height 12
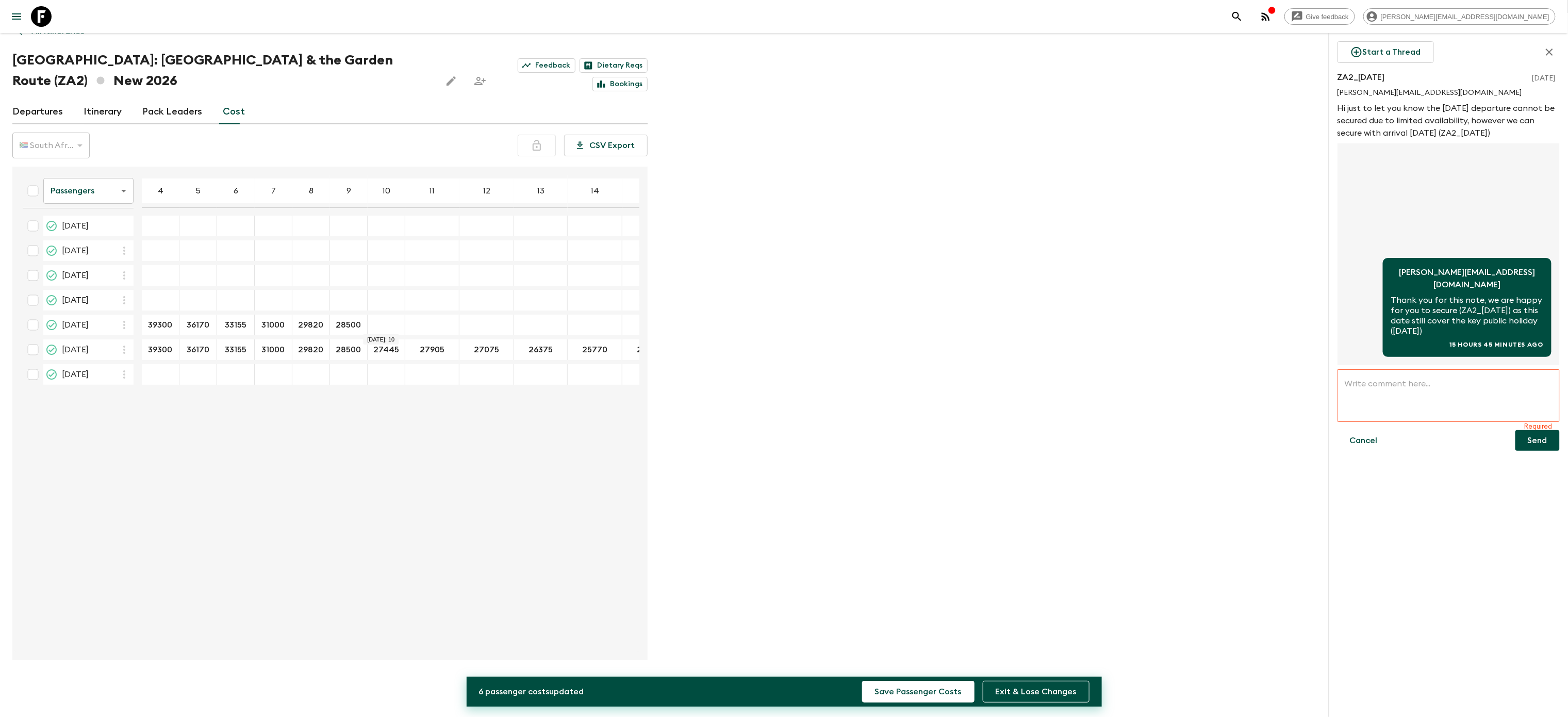
type input "27445"
click at [432, 345] on input "27905" at bounding box center [424, 349] width 33 height 12
type input "27905"
type input "27075"
click at [417, 351] on input "27905" at bounding box center [424, 349] width 33 height 12
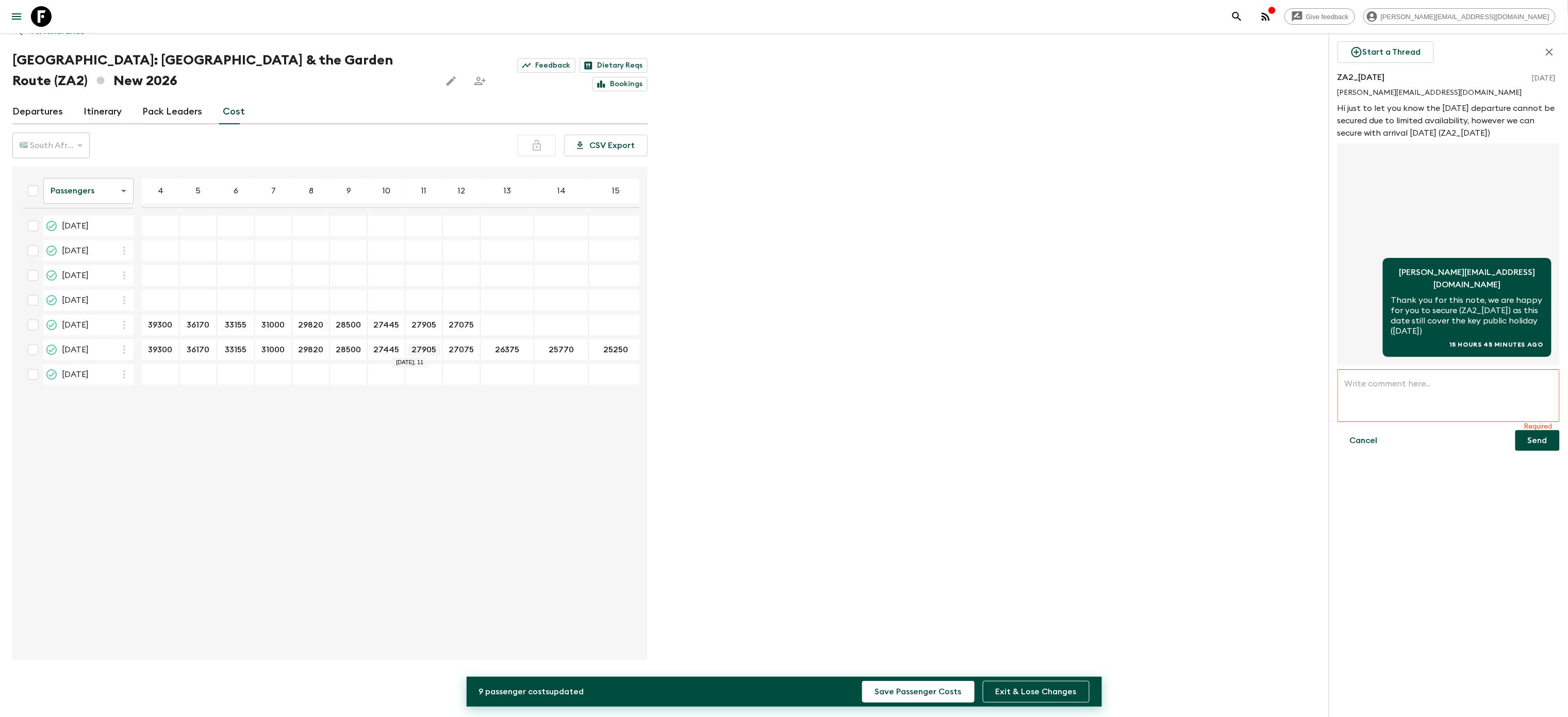
click at [417, 351] on input "27905" at bounding box center [424, 349] width 33 height 12
click at [502, 356] on div "26375 ​" at bounding box center [499, 350] width 33 height 20
click at [500, 319] on div "22 Nov 2026; 13" at bounding box center [499, 325] width 37 height 20
type input "26375"
click at [541, 348] on input "25770" at bounding box center [537, 349] width 33 height 12
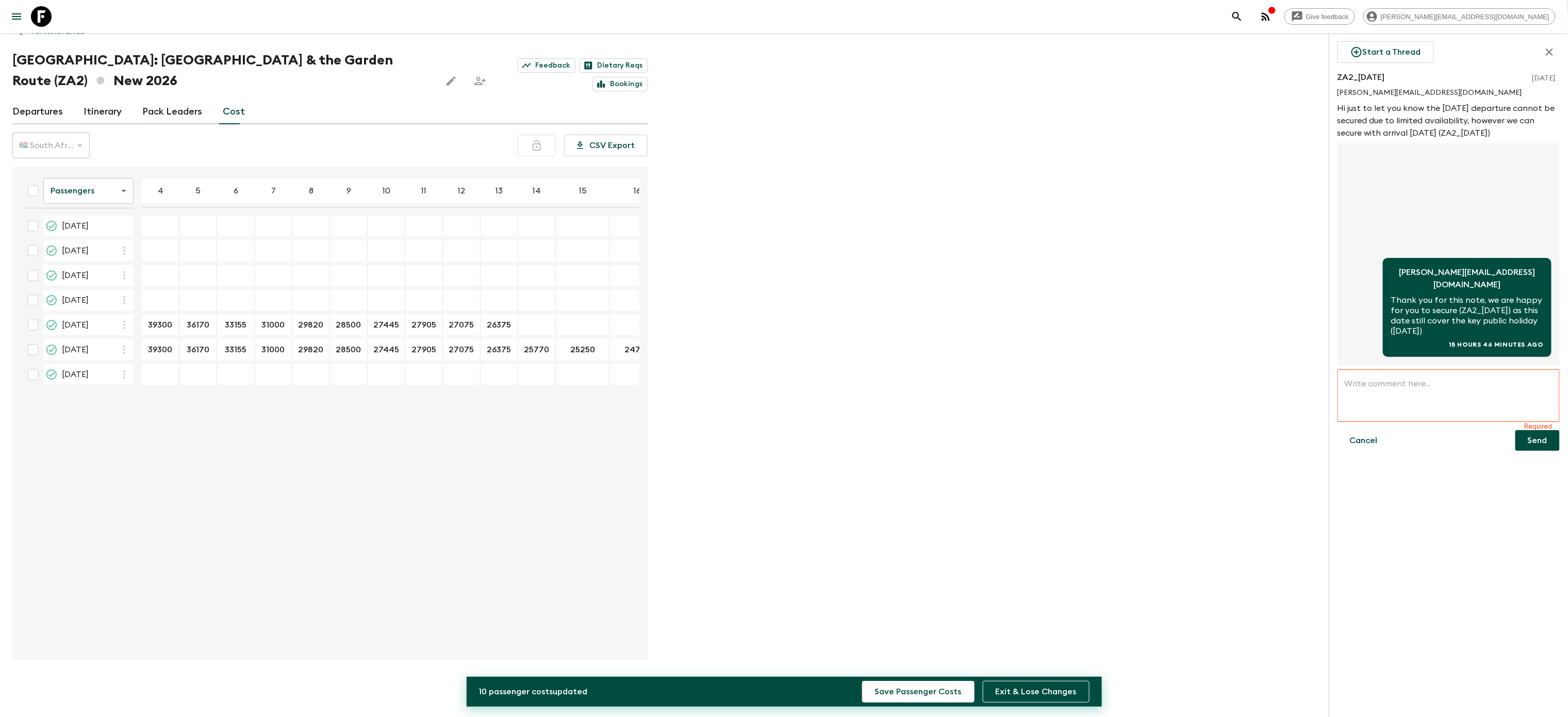
click at [541, 320] on div "22 Nov 2026; 14" at bounding box center [537, 325] width 37 height 20
type input "25770"
click at [589, 350] on input "25250" at bounding box center [574, 349] width 33 height 12
type input "25250"
click at [619, 355] on input "24790" at bounding box center [612, 349] width 33 height 12
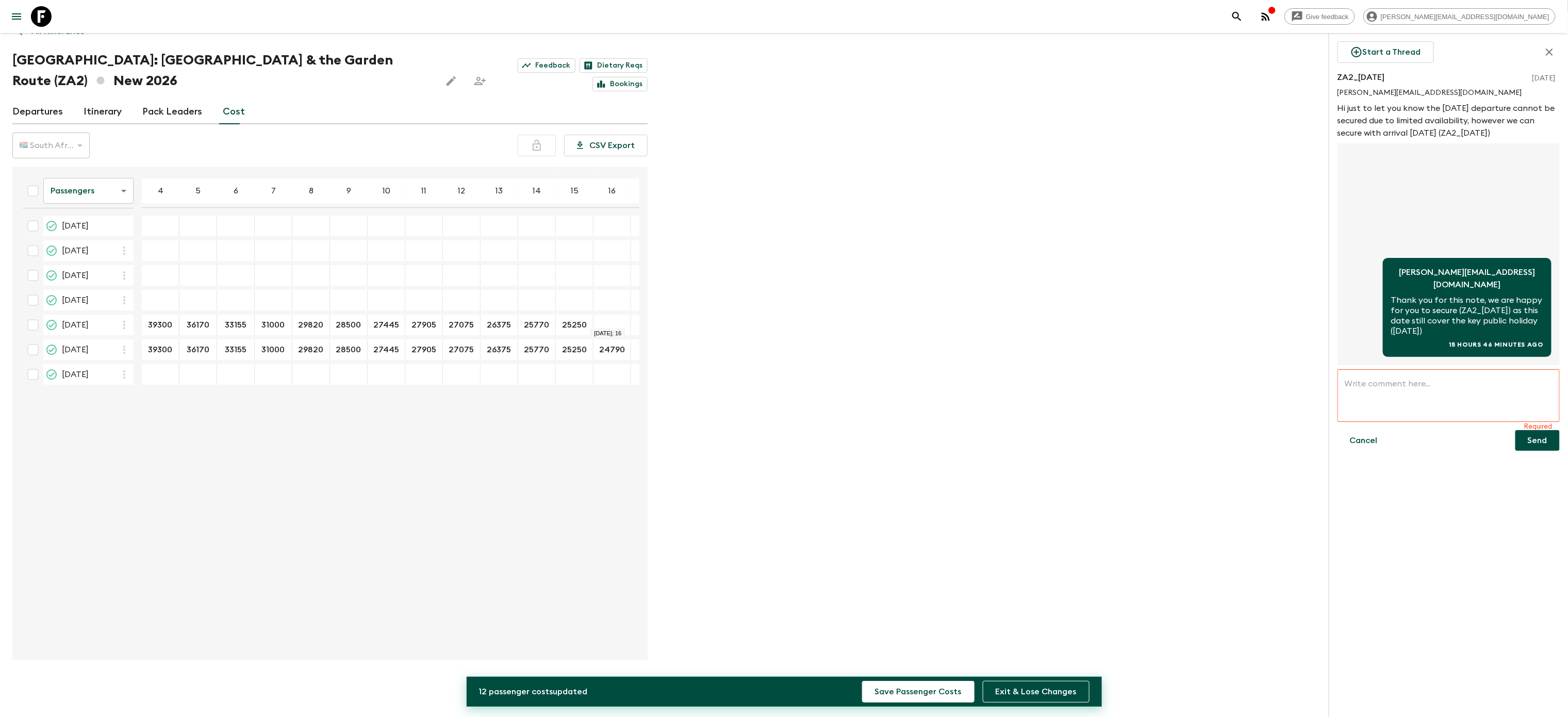
type input "24790"
click at [905, 686] on button "Save Passenger Costs" at bounding box center [918, 692] width 112 height 22
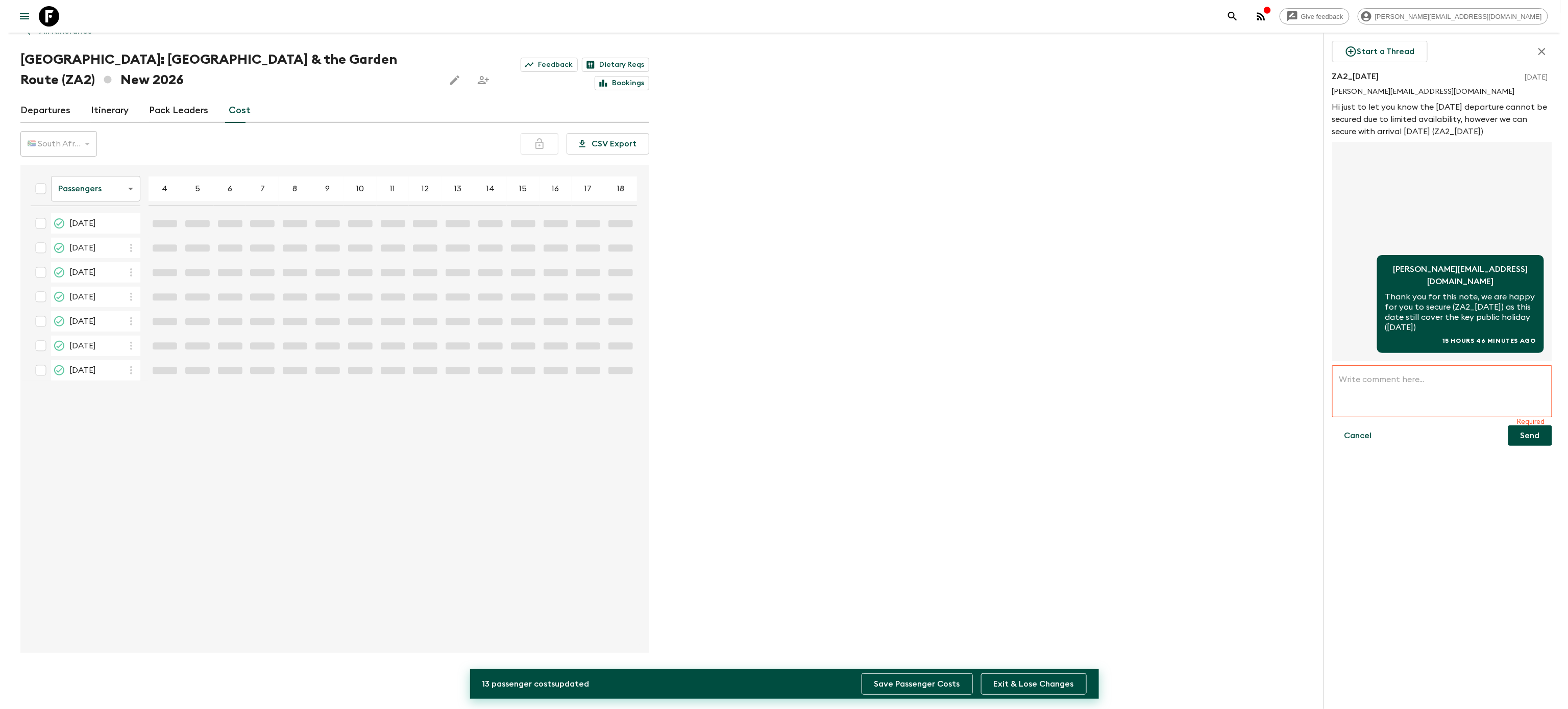
scroll to position [0, 0]
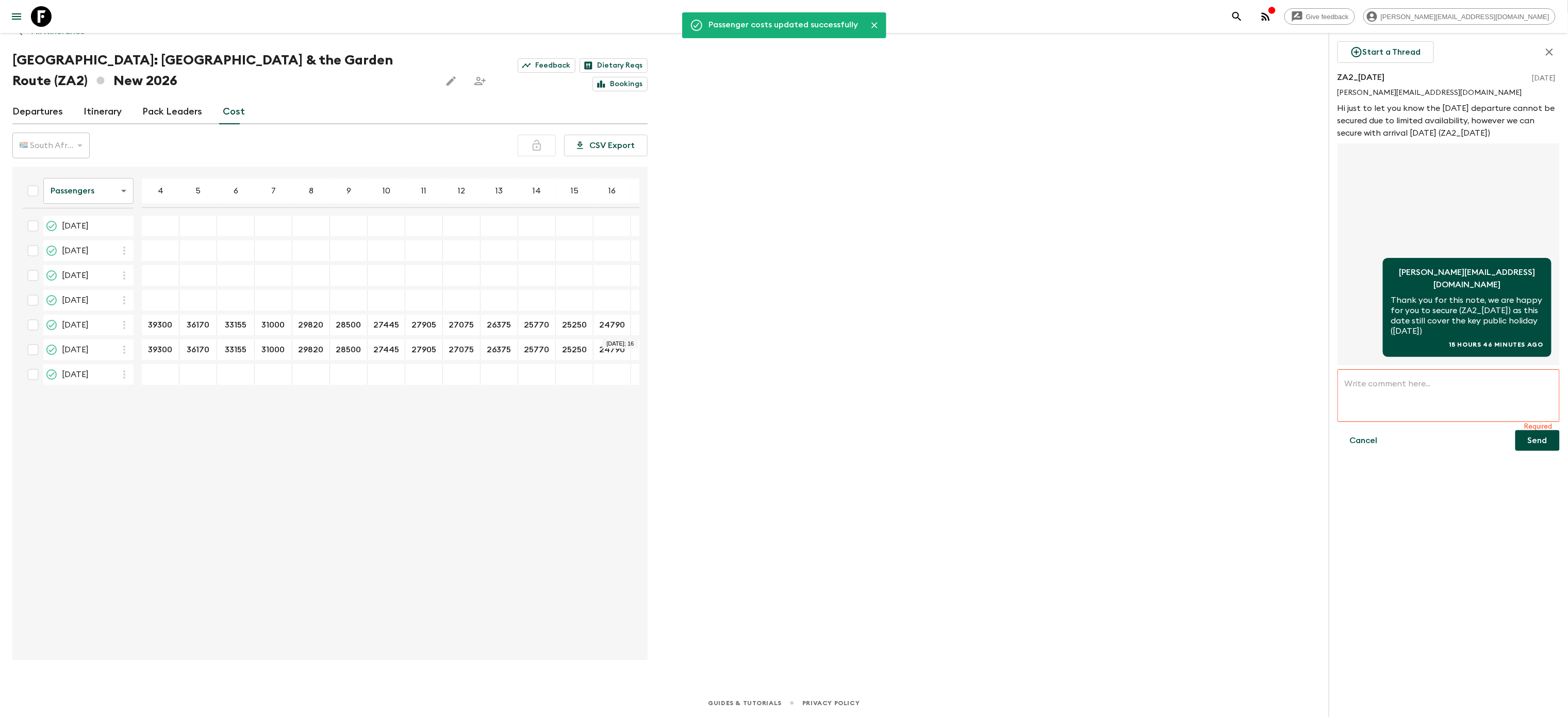
click at [33, 324] on input "checkbox" at bounding box center [33, 325] width 20 height 20
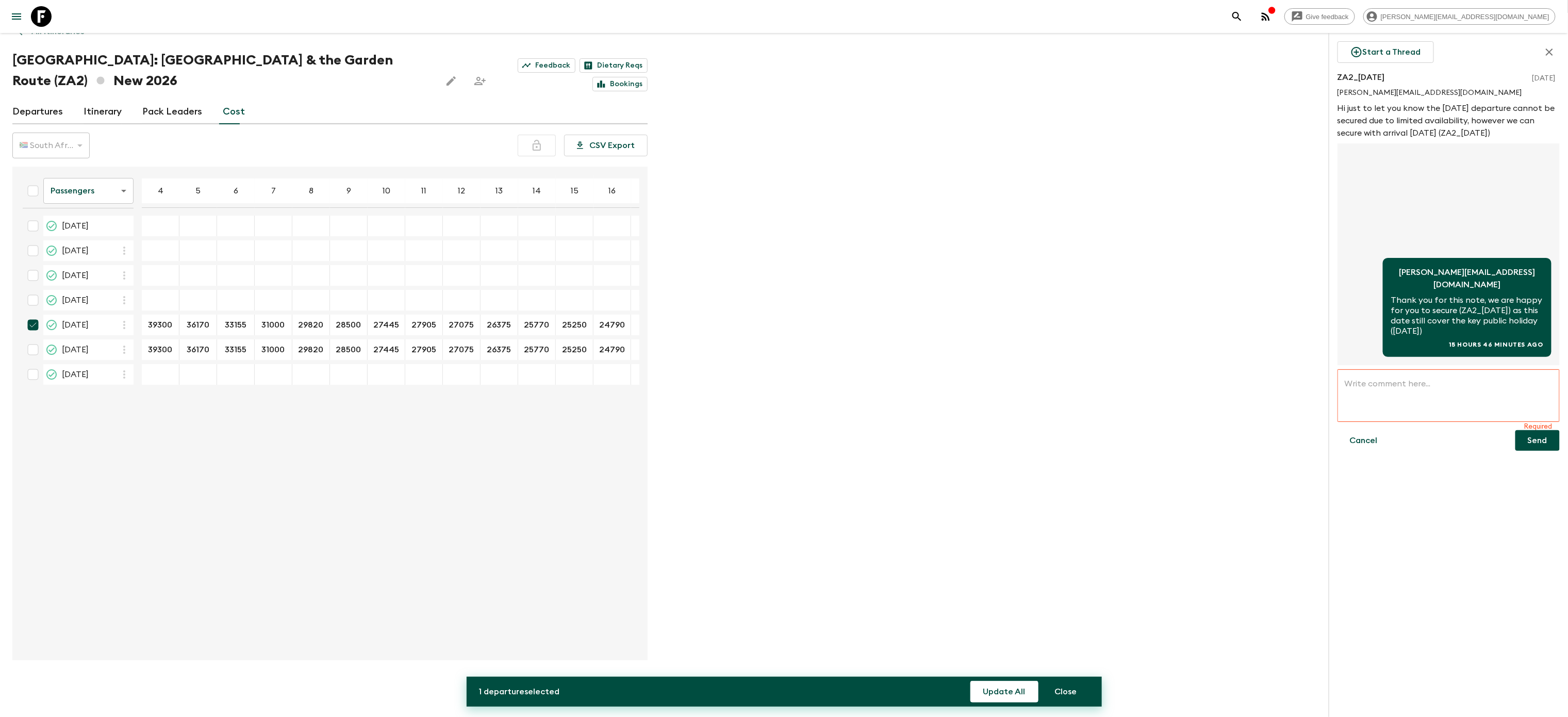
click at [33, 324] on input "checkbox" at bounding box center [33, 325] width 20 height 20
checkbox input "false"
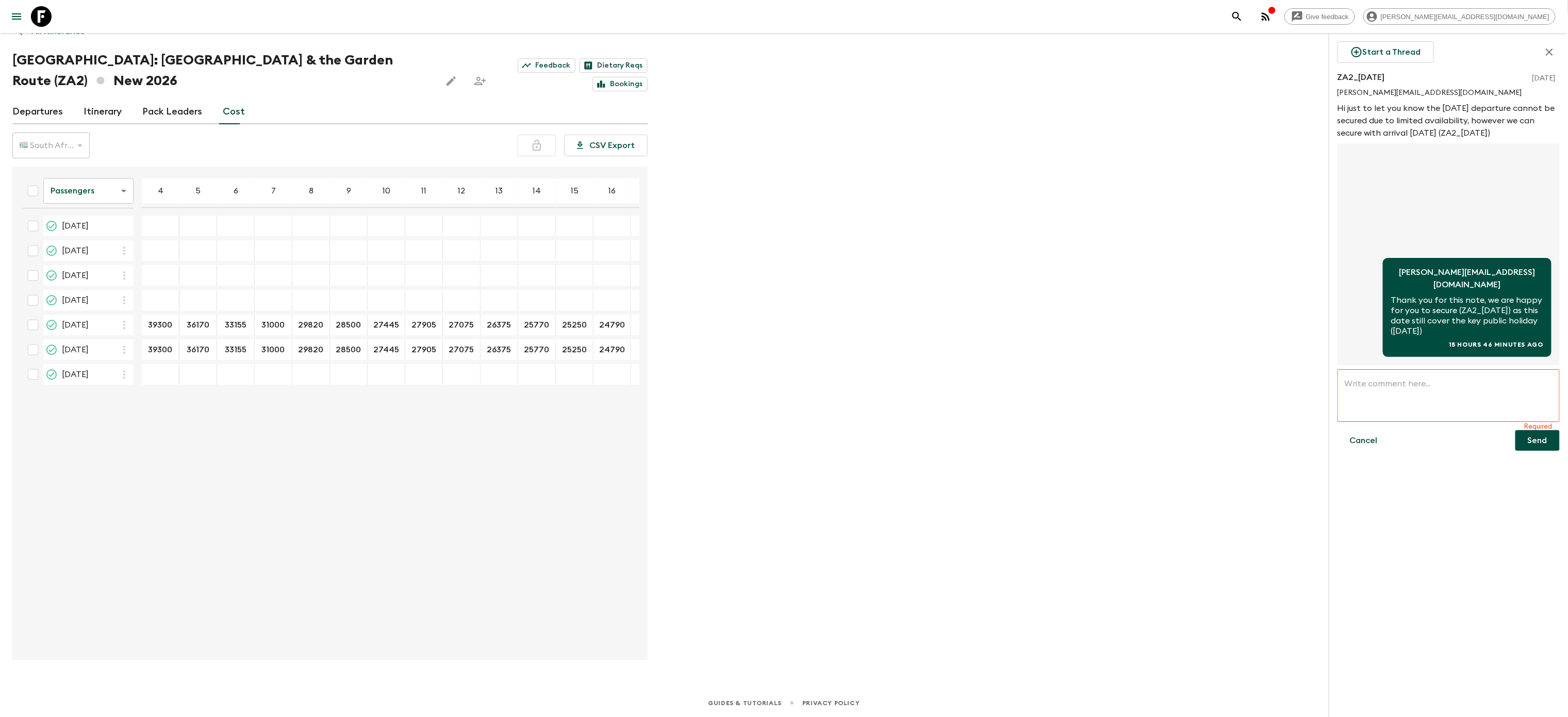
click at [33, 347] on input "checkbox" at bounding box center [33, 350] width 20 height 20
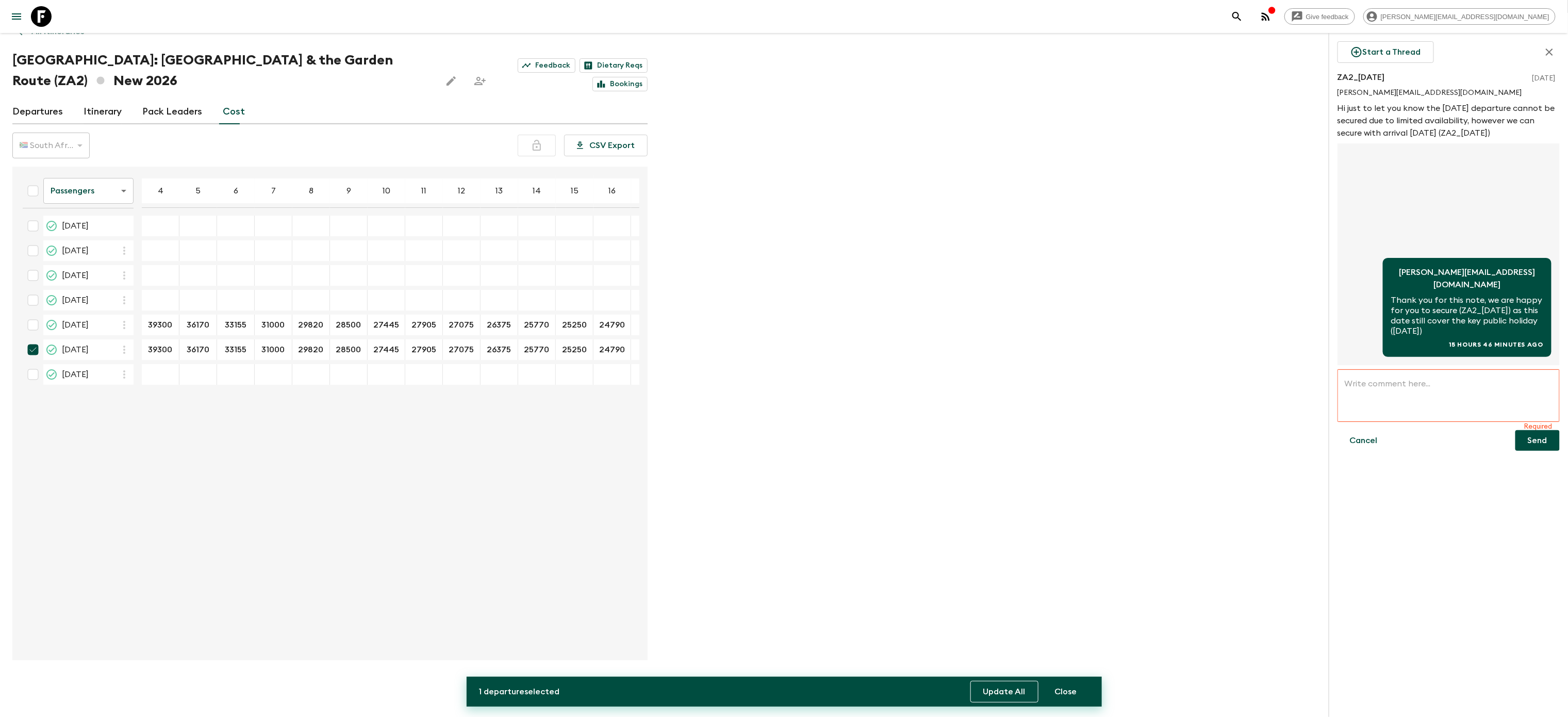
click at [1016, 694] on button "Update All" at bounding box center [1004, 692] width 68 height 22
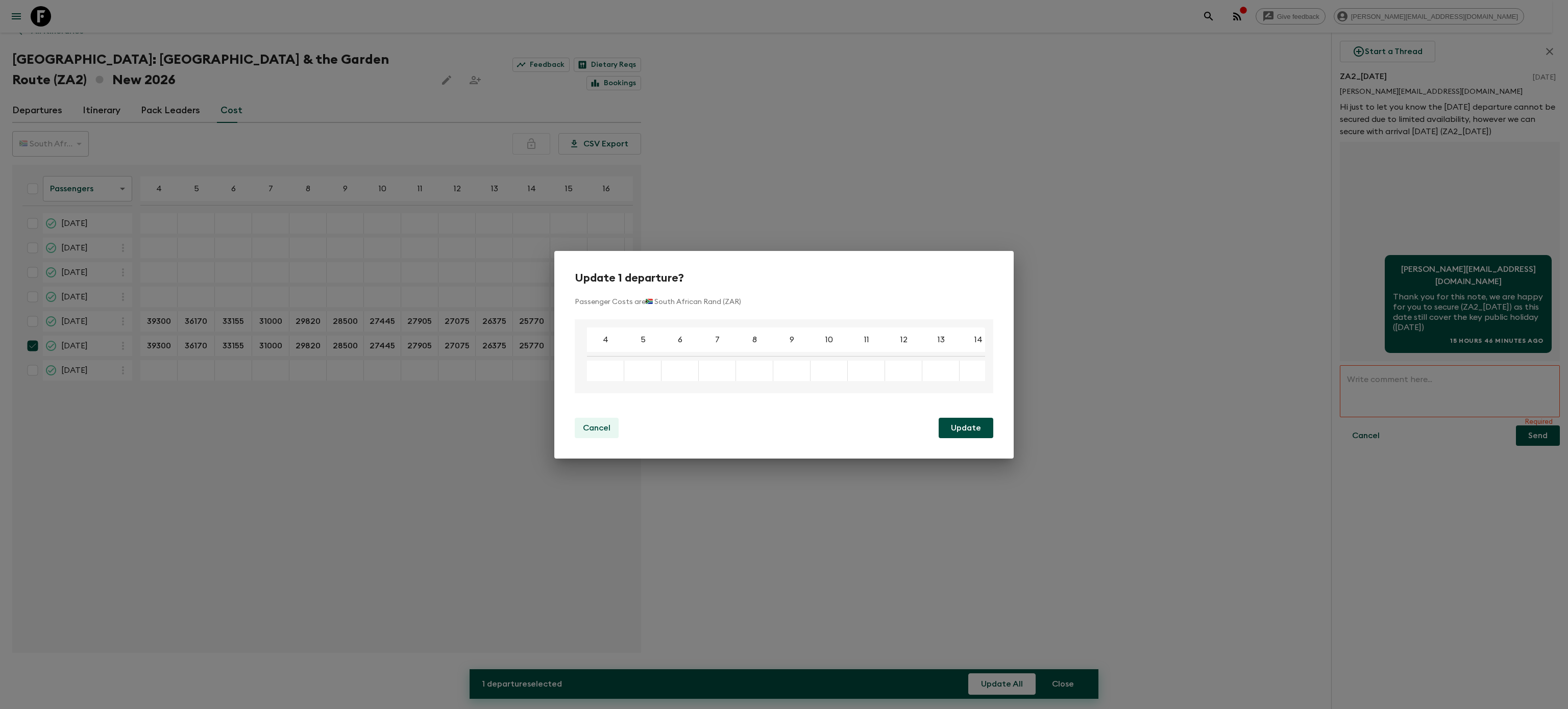
click at [587, 432] on p "Cancel" at bounding box center [596, 428] width 28 height 12
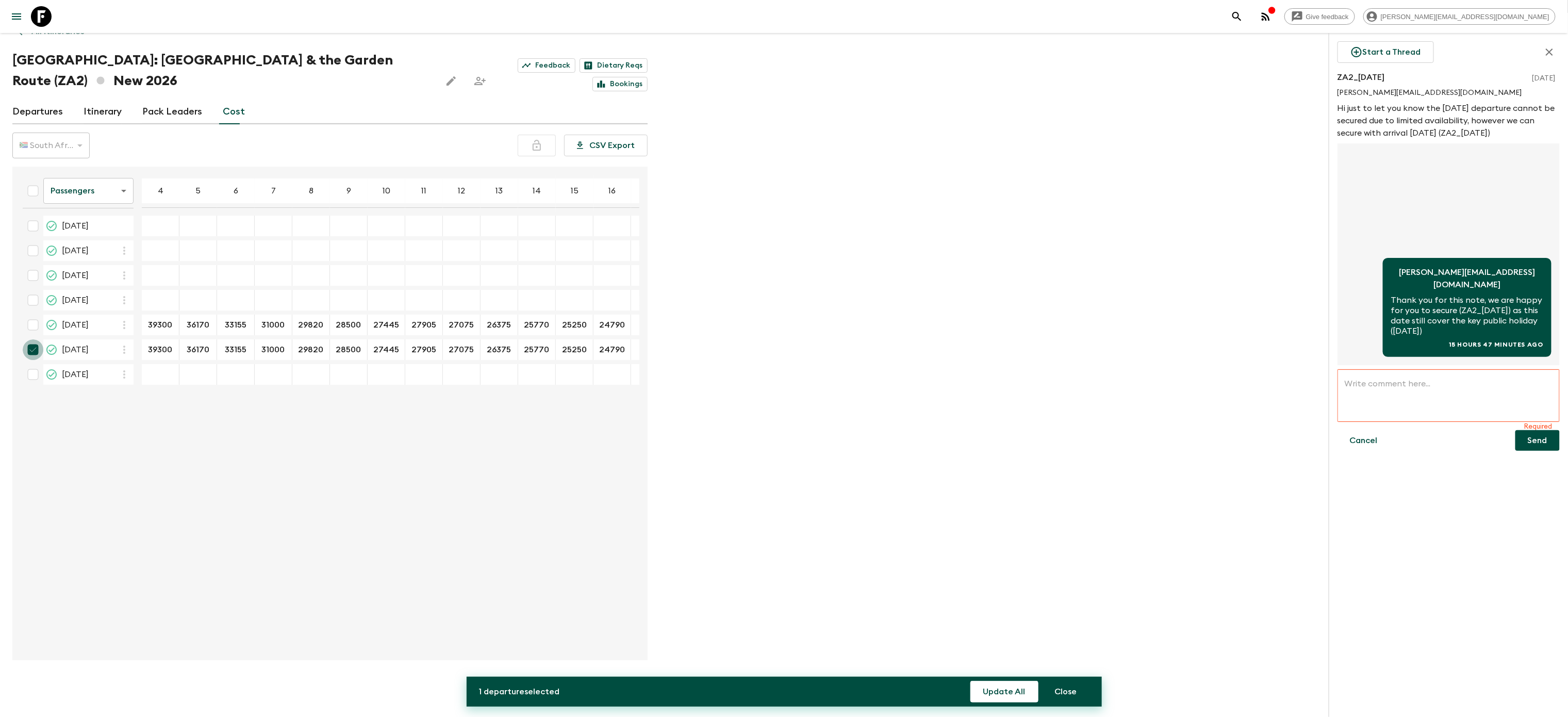
click at [33, 342] on input "checkbox" at bounding box center [33, 350] width 20 height 20
checkbox input "false"
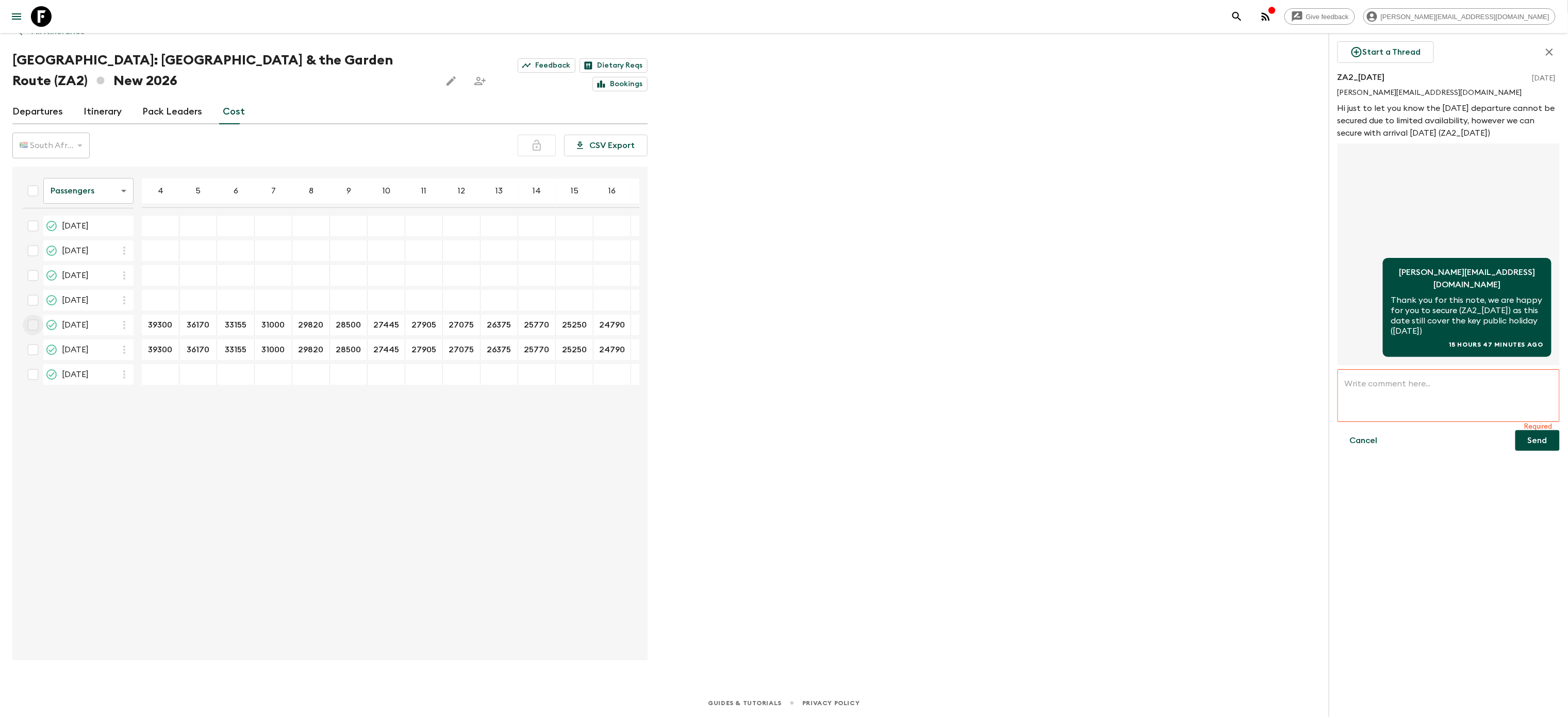
click at [33, 319] on input "checkbox" at bounding box center [33, 325] width 20 height 20
checkbox input "true"
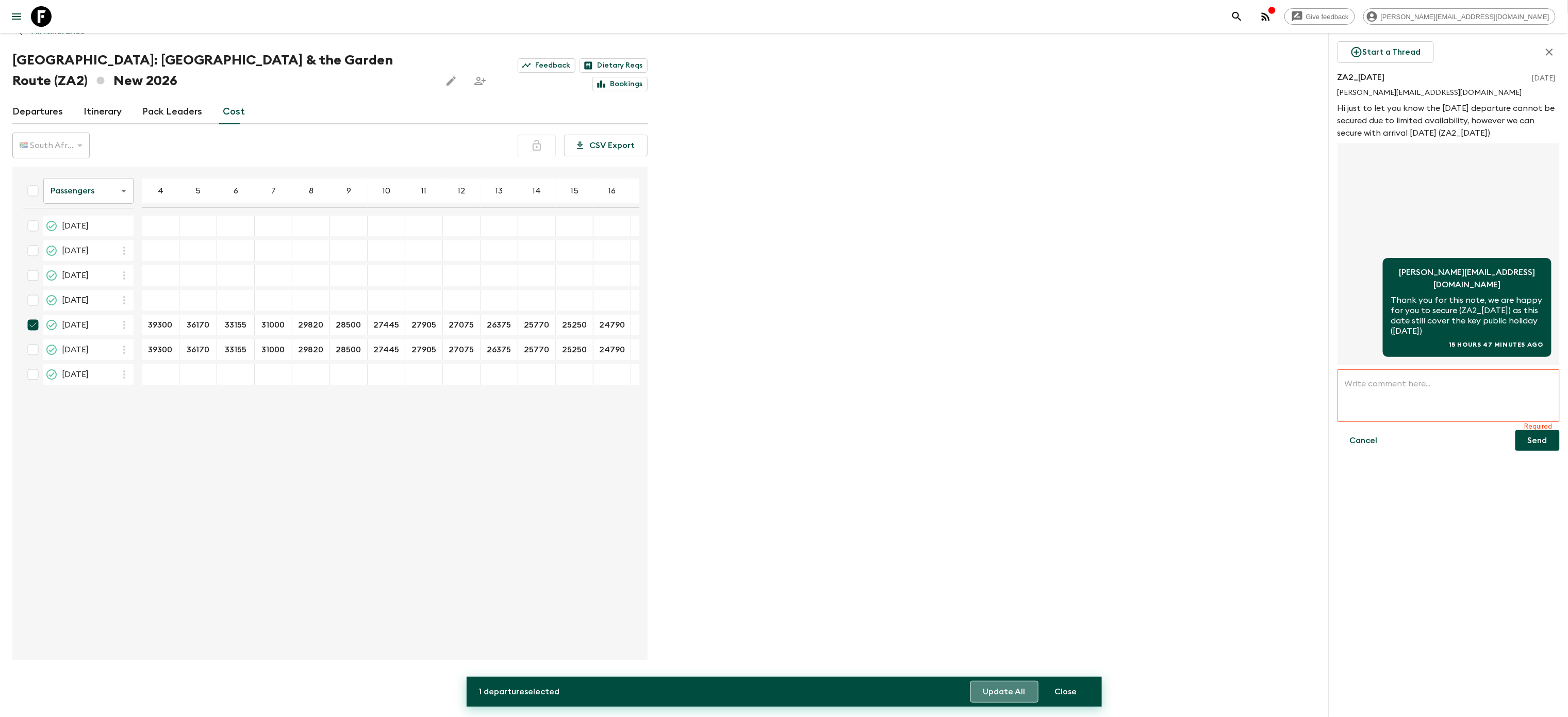
click at [1006, 694] on button "Update All" at bounding box center [1004, 692] width 68 height 22
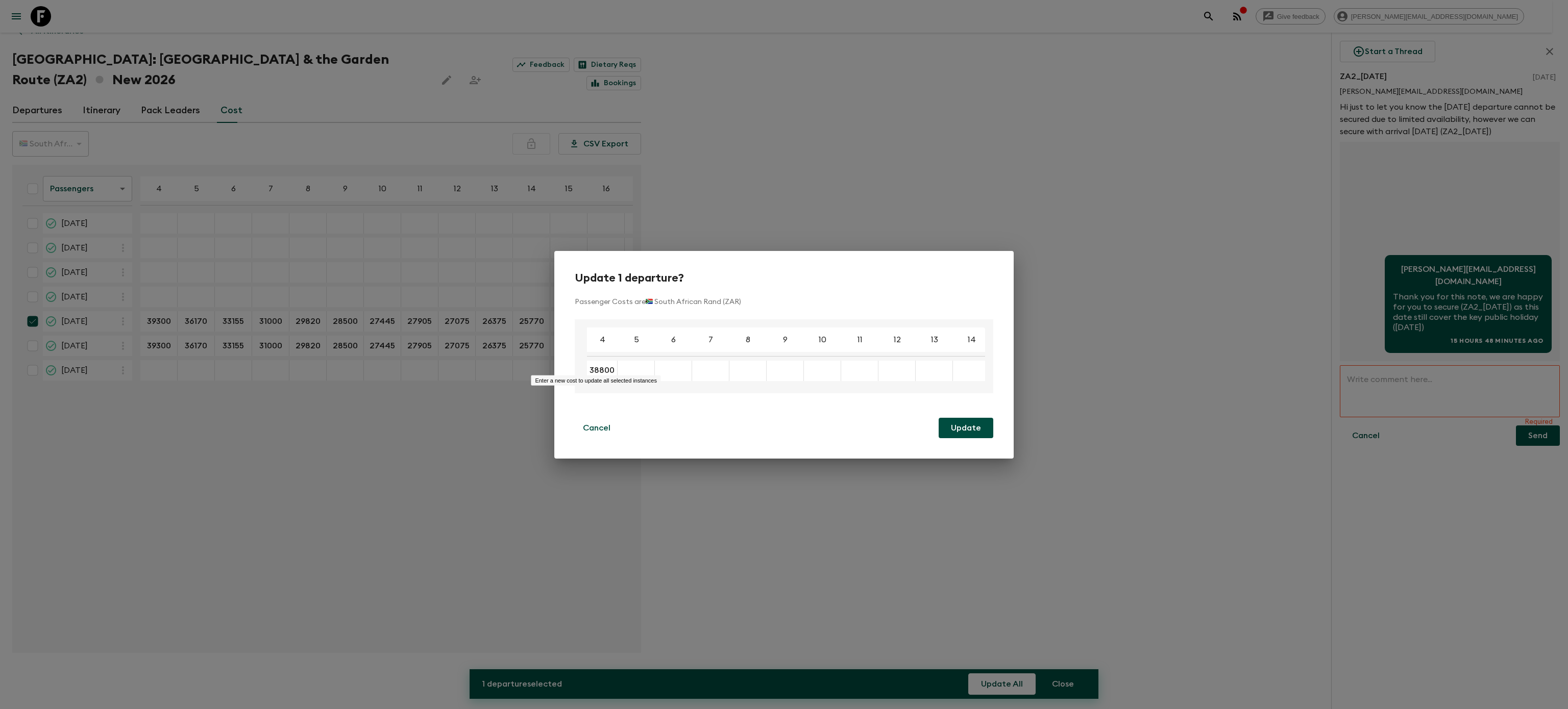
type input "38800"
type input "35670"
click at [659, 428] on div "Cancel Update" at bounding box center [784, 428] width 418 height 20
type input "32655"
type input "30500"
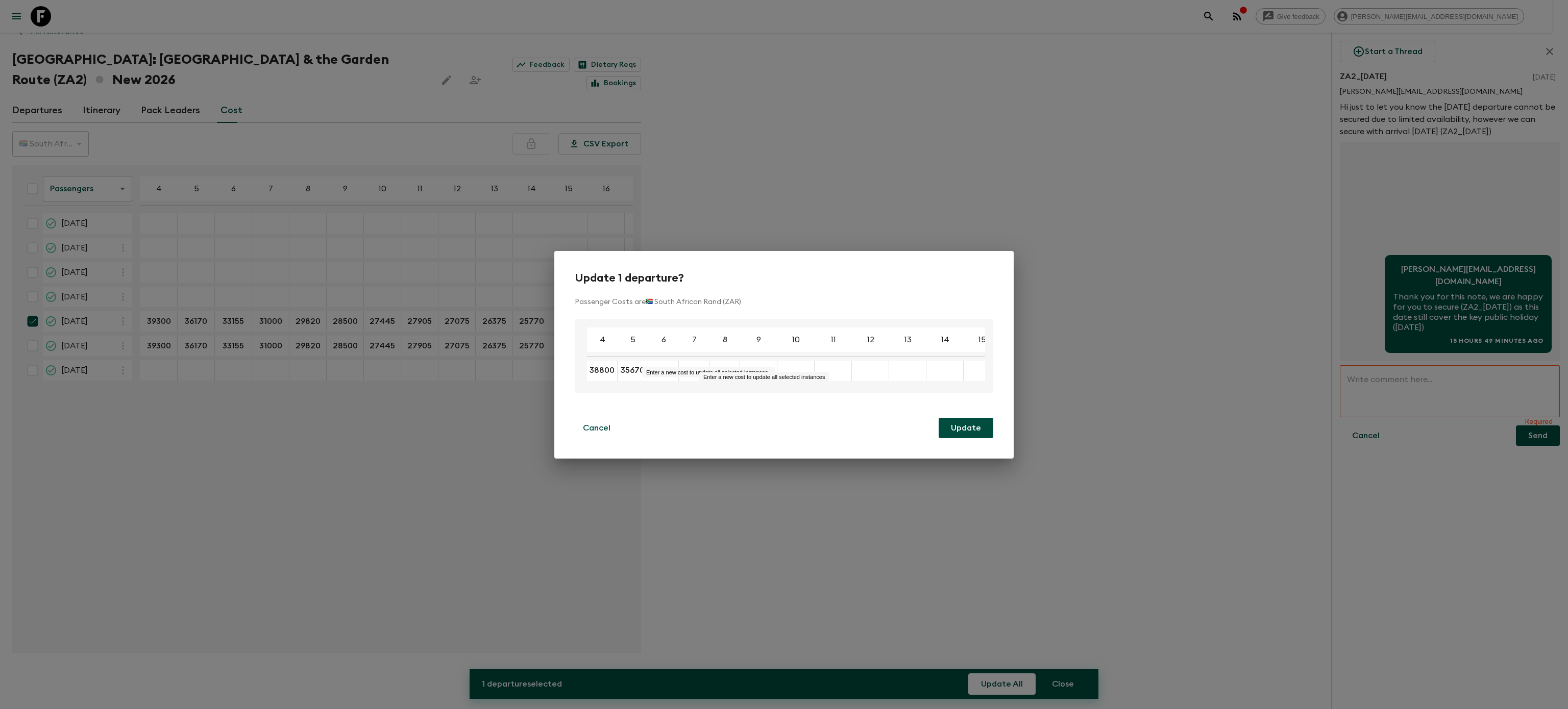
type input "29320"
type input "28000"
type input "26945"
type input "27405"
type input "26575"
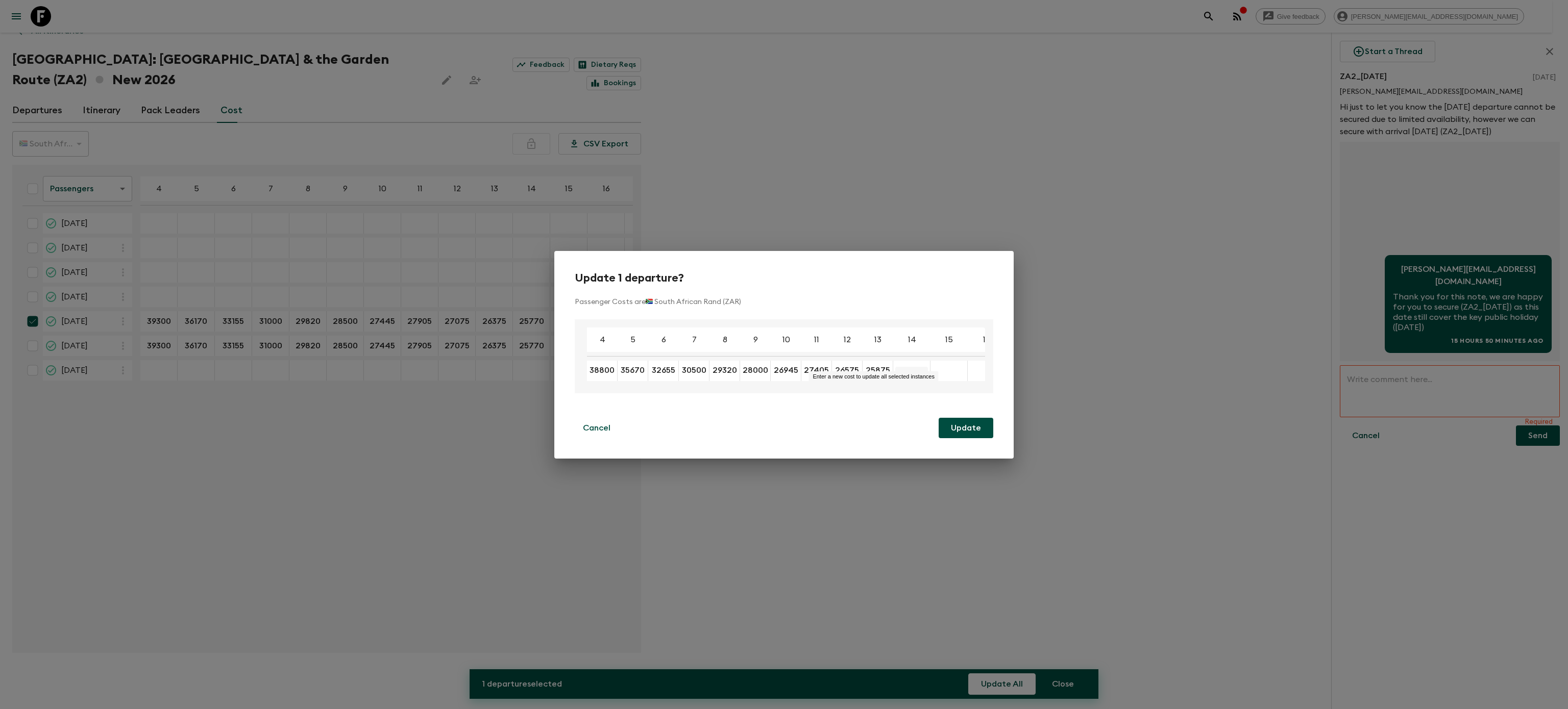
type input "25875"
type input "25270"
type input "24750"
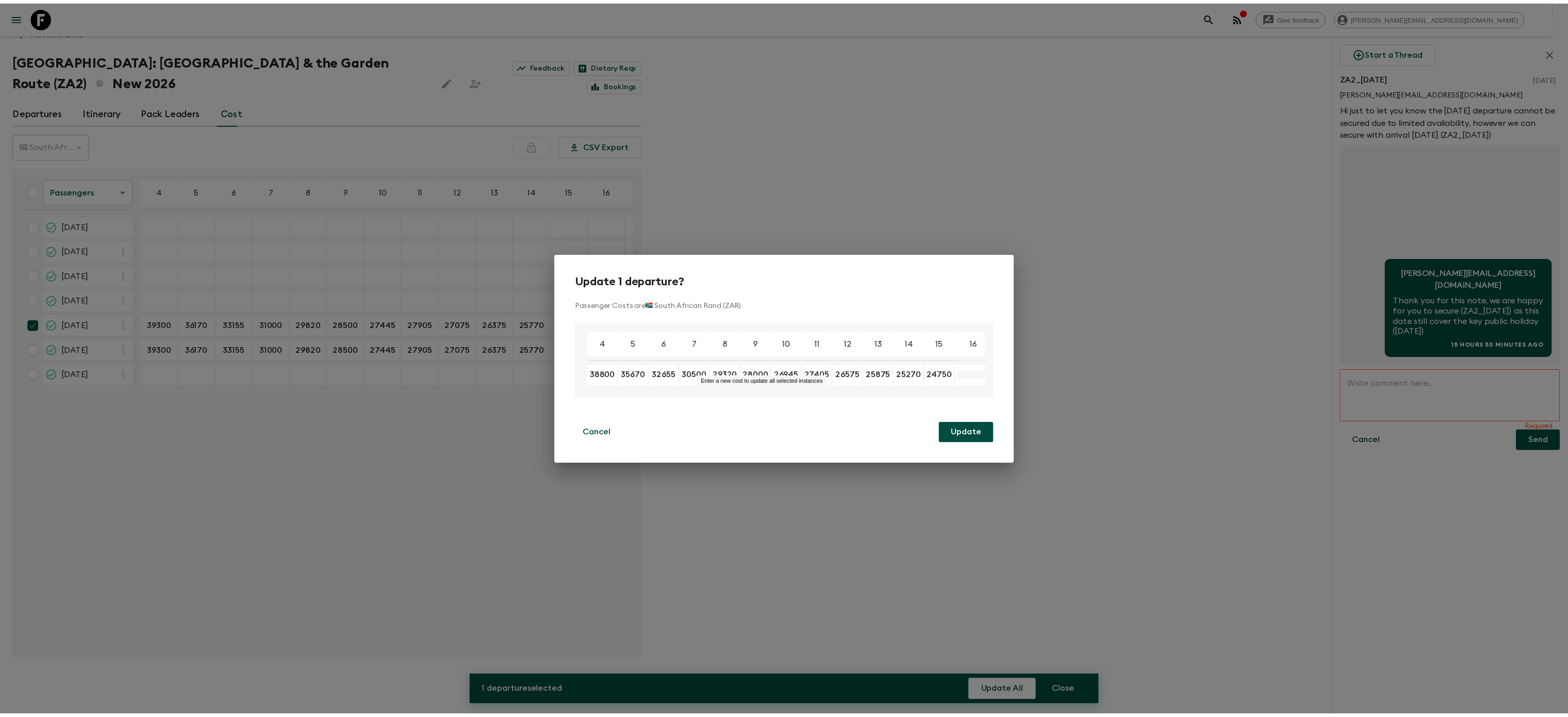
scroll to position [0, 1]
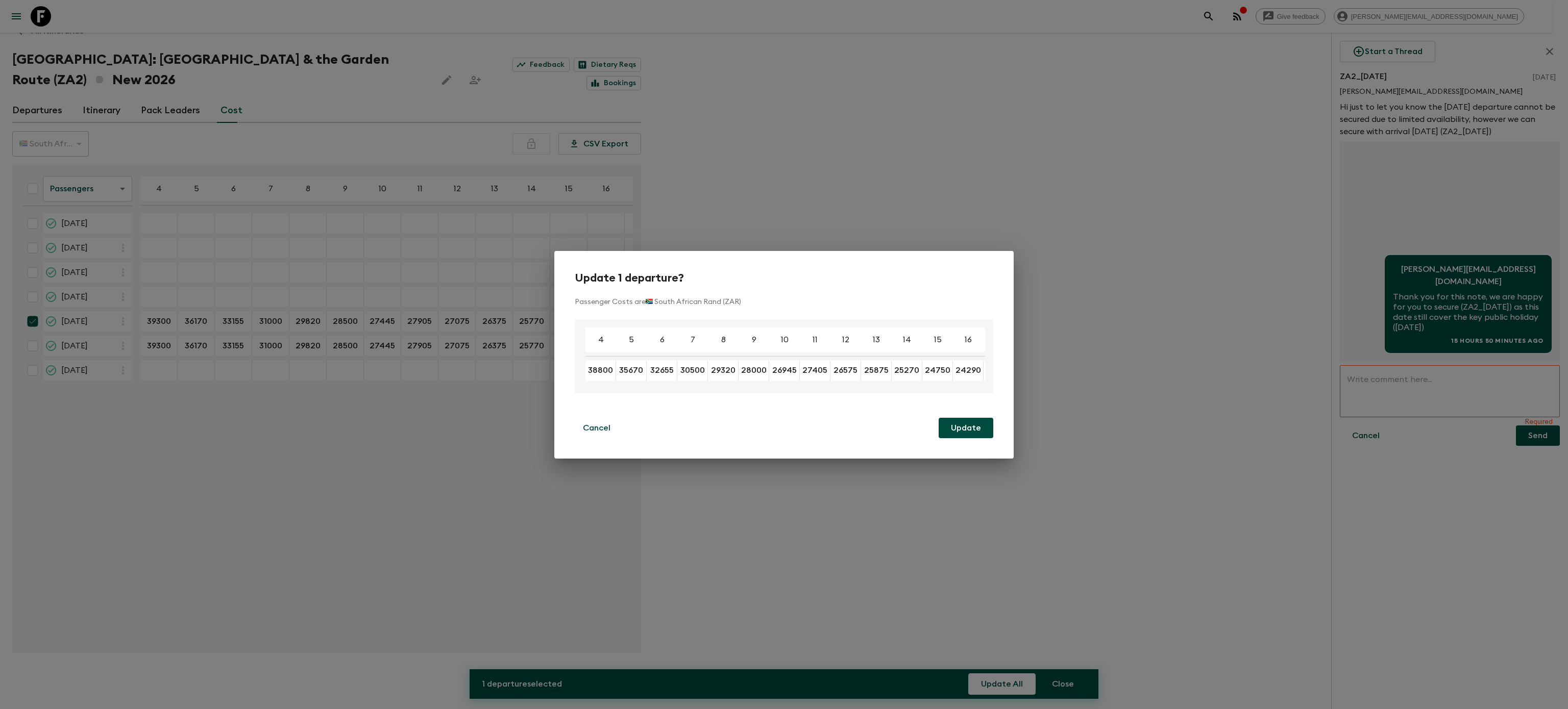
type input "24290"
click at [978, 428] on button "Update" at bounding box center [965, 428] width 55 height 20
checkbox input "false"
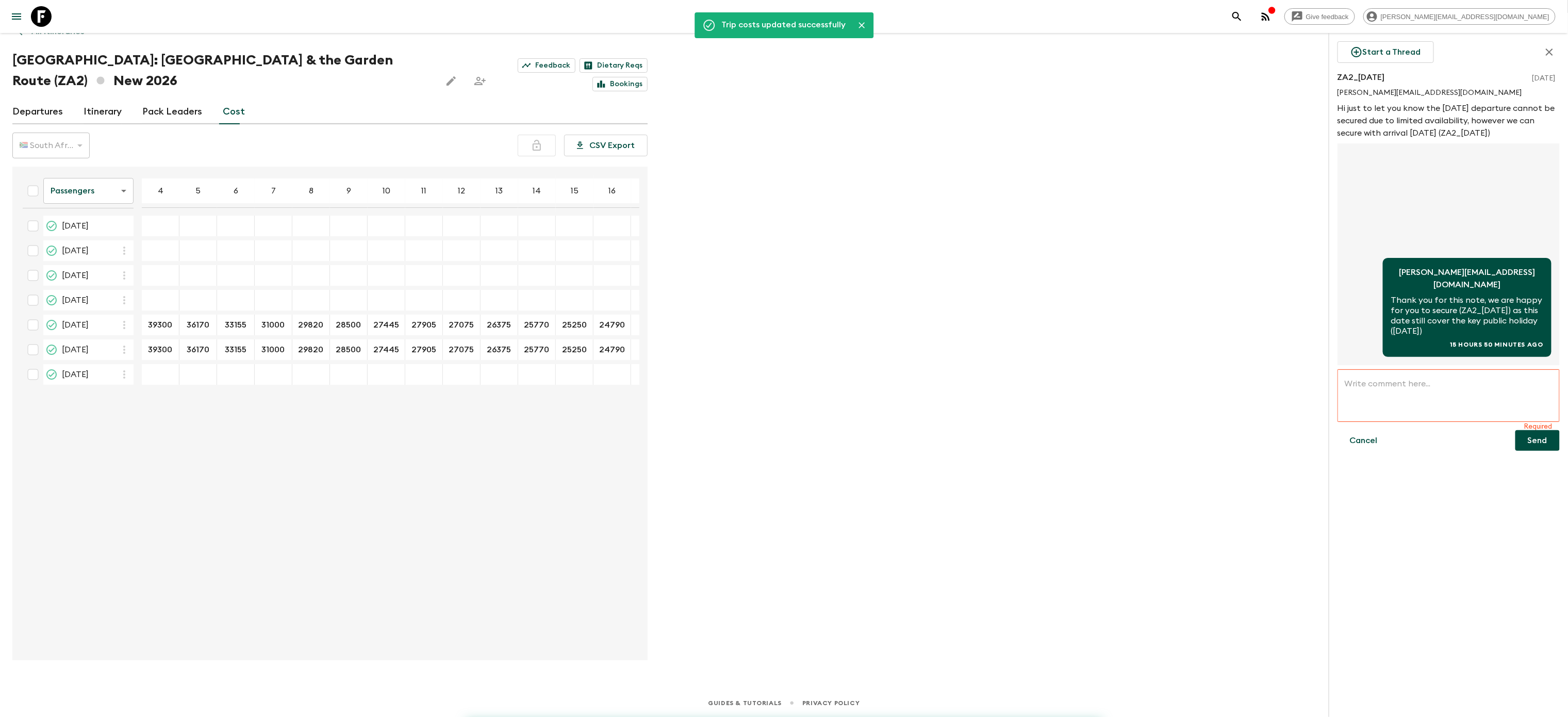
type input "38800"
type input "35670"
type input "32655"
type input "30500"
type input "29320"
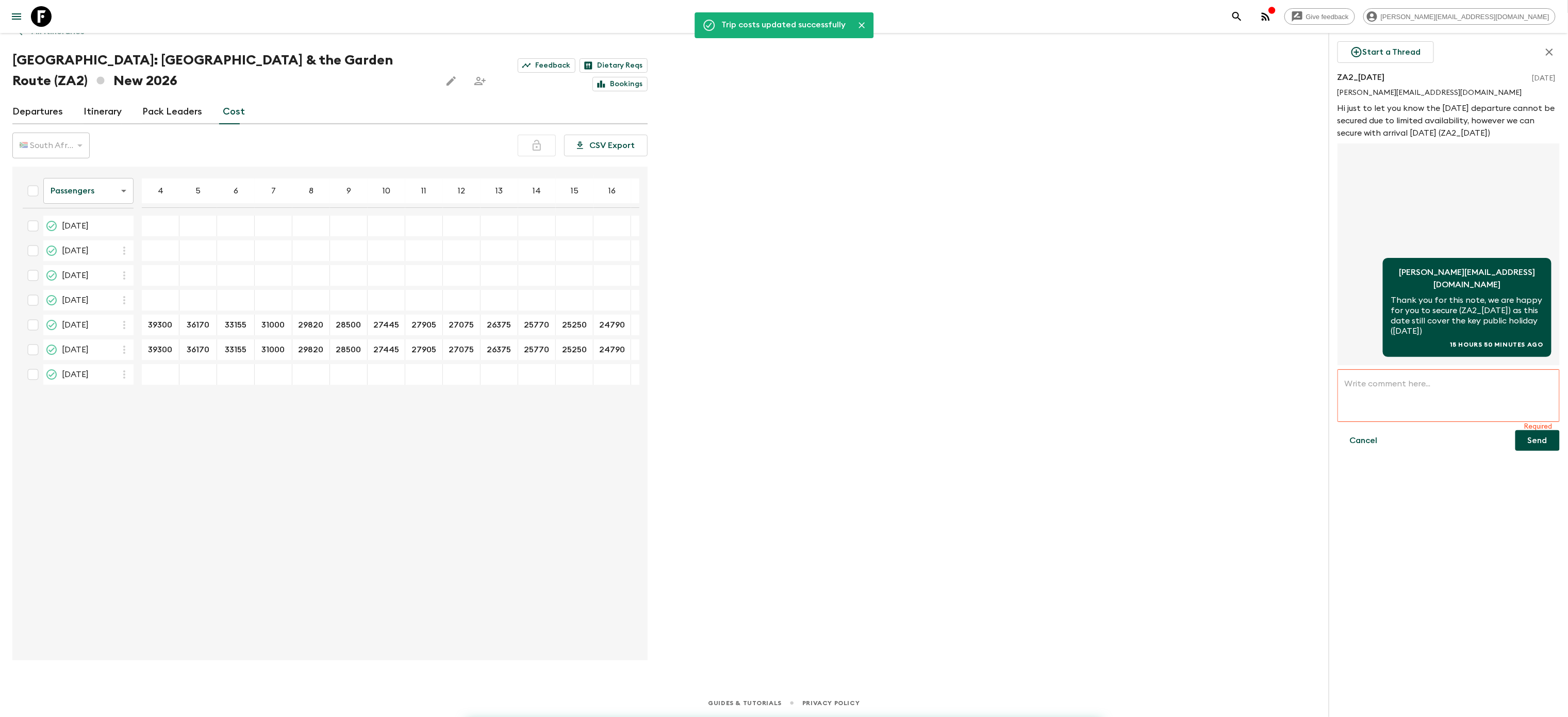
type input "28000"
type input "26945"
type input "27405"
type input "26575"
type input "25875"
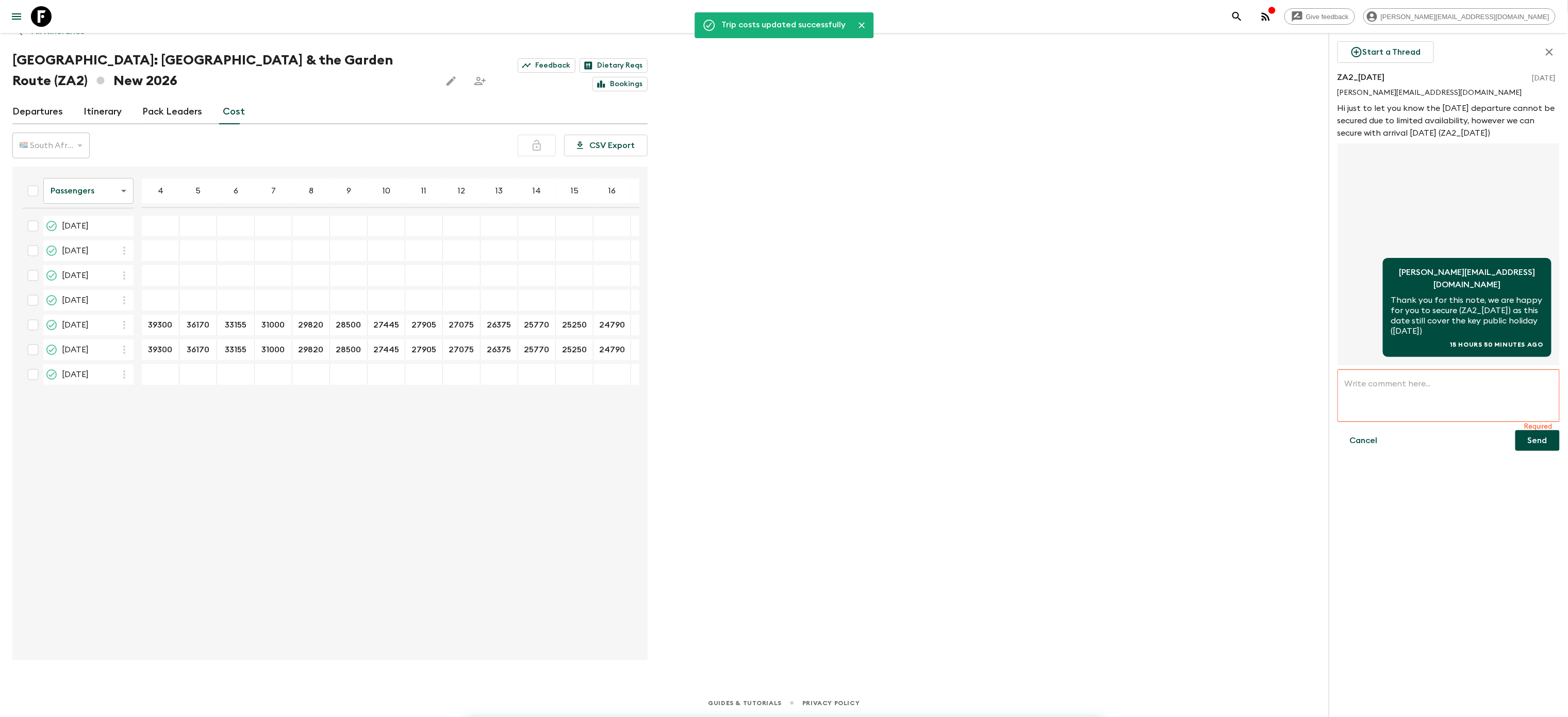
type input "25270"
type input "24750"
type input "24290"
click at [106, 195] on body "Give feedback [PERSON_NAME][EMAIL_ADDRESS][DOMAIN_NAME] We use functional & tra…" at bounding box center [784, 339] width 1568 height 756
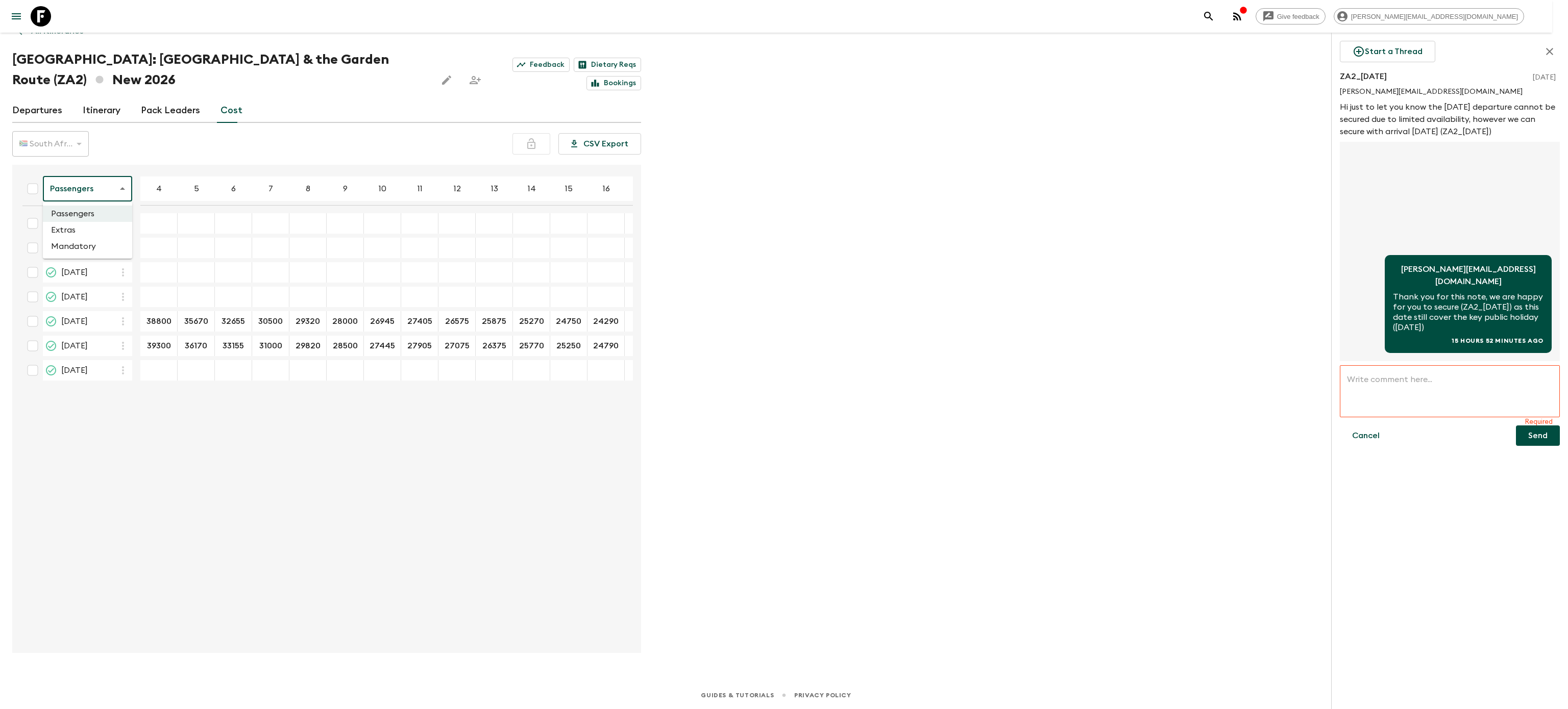
click at [82, 233] on li "Extras" at bounding box center [88, 230] width 89 height 16
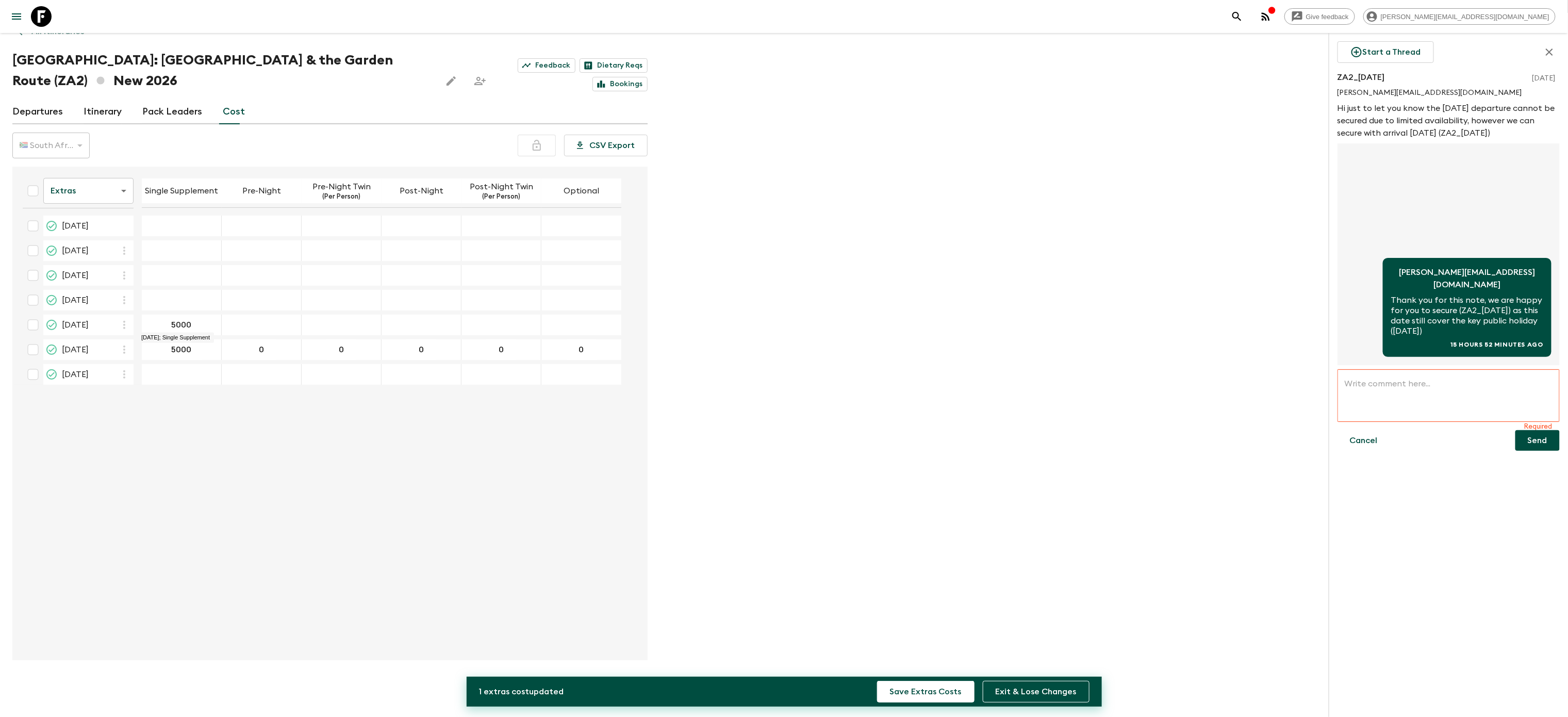
type input "5000"
type input "0"
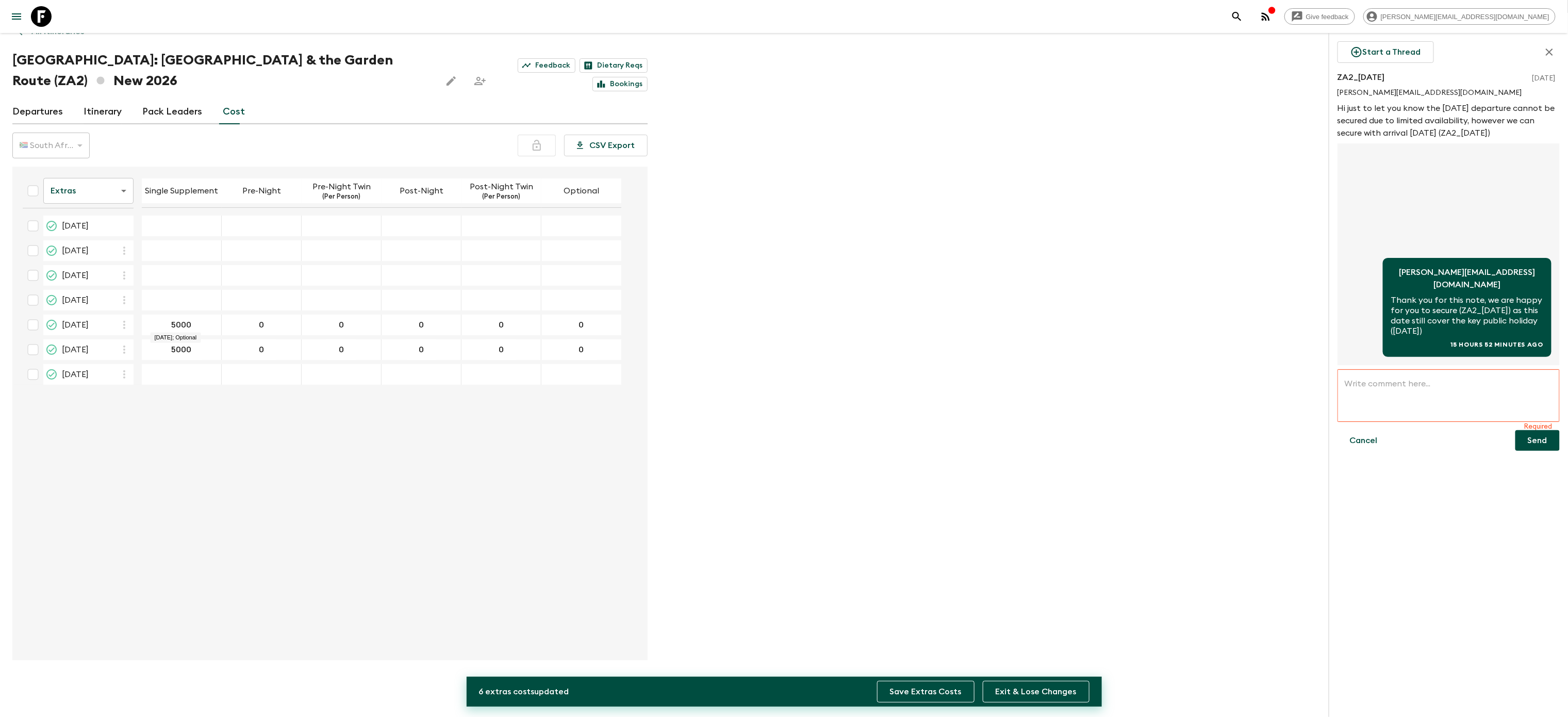
type input "0"
click at [920, 701] on button "Save Extras Costs" at bounding box center [926, 692] width 97 height 22
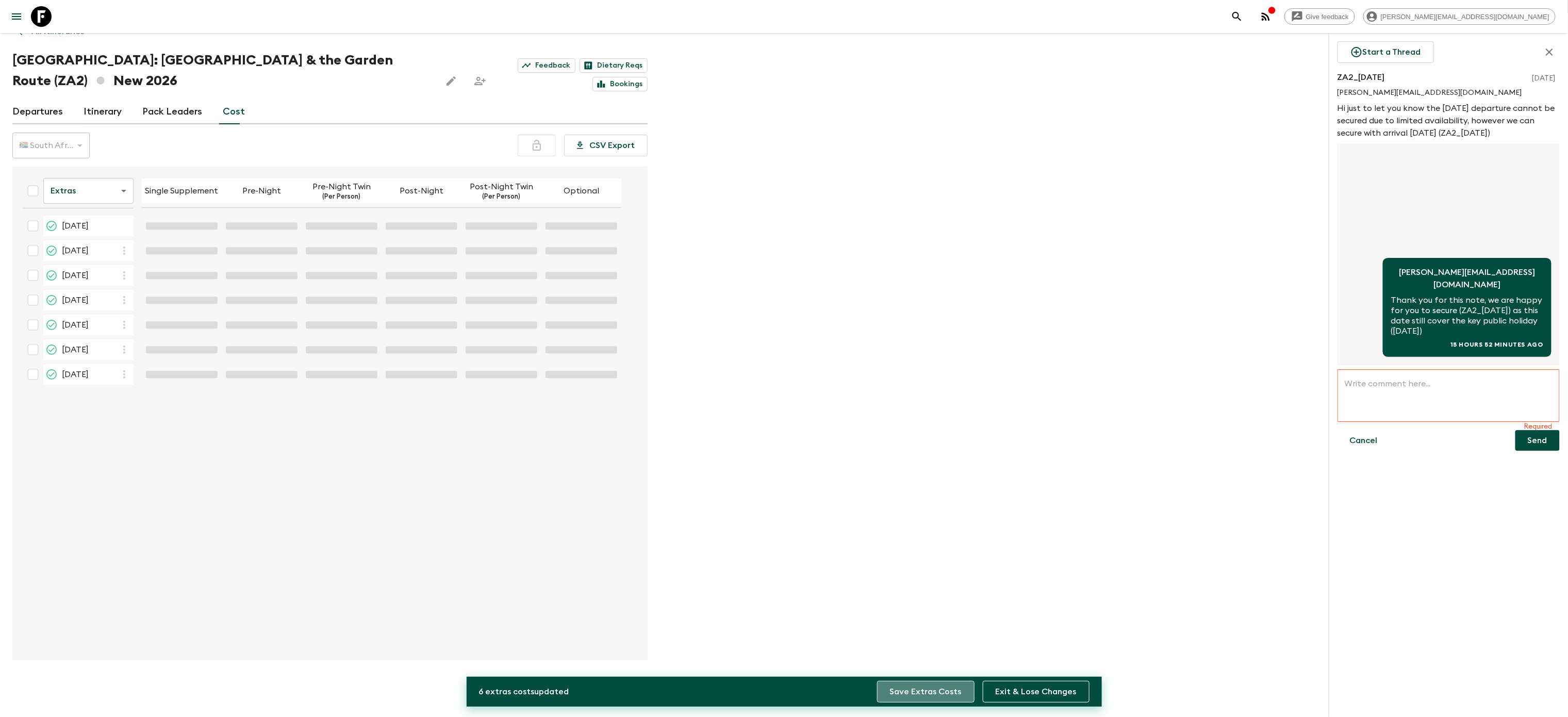
click at [928, 684] on button "Save Extras Costs" at bounding box center [926, 692] width 97 height 22
click at [402, 469] on div "Extras extrasCost ​ Single Supplement Pre-Night Pre-Night Twin (Per Person) Pos…" at bounding box center [327, 413] width 625 height 478
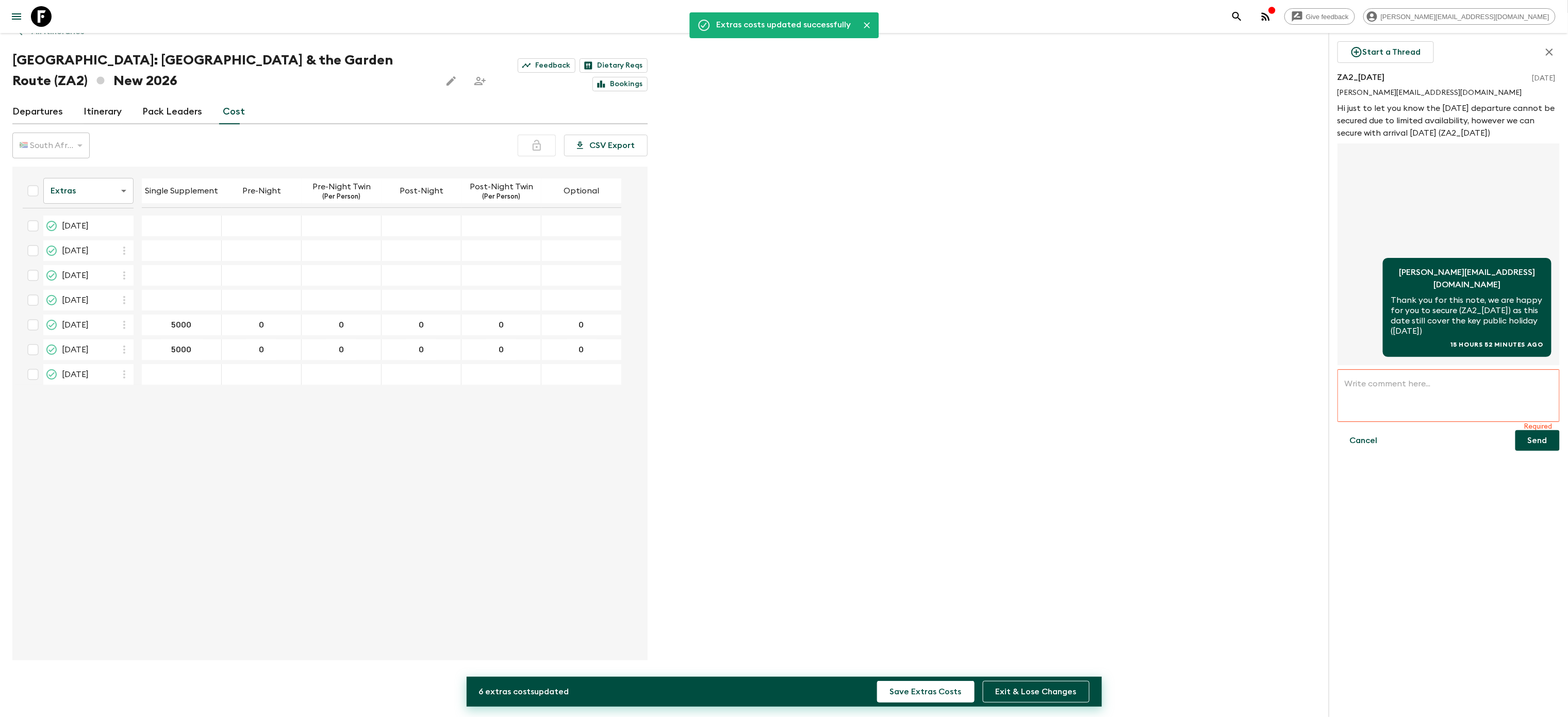
click at [84, 194] on body "Give feedback [PERSON_NAME][EMAIL_ADDRESS][DOMAIN_NAME] We use functional & tra…" at bounding box center [784, 339] width 1568 height 756
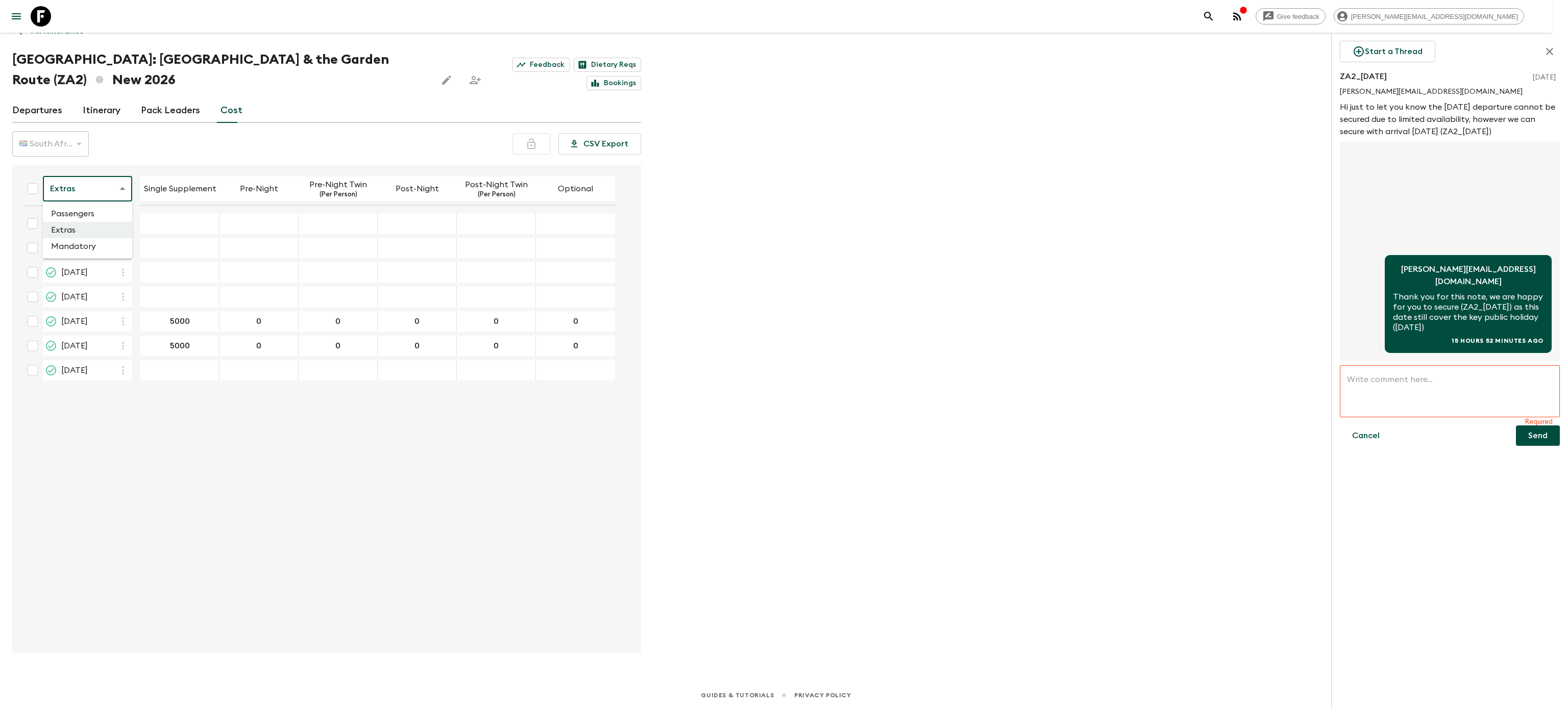
click at [198, 422] on div at bounding box center [784, 354] width 1568 height 709
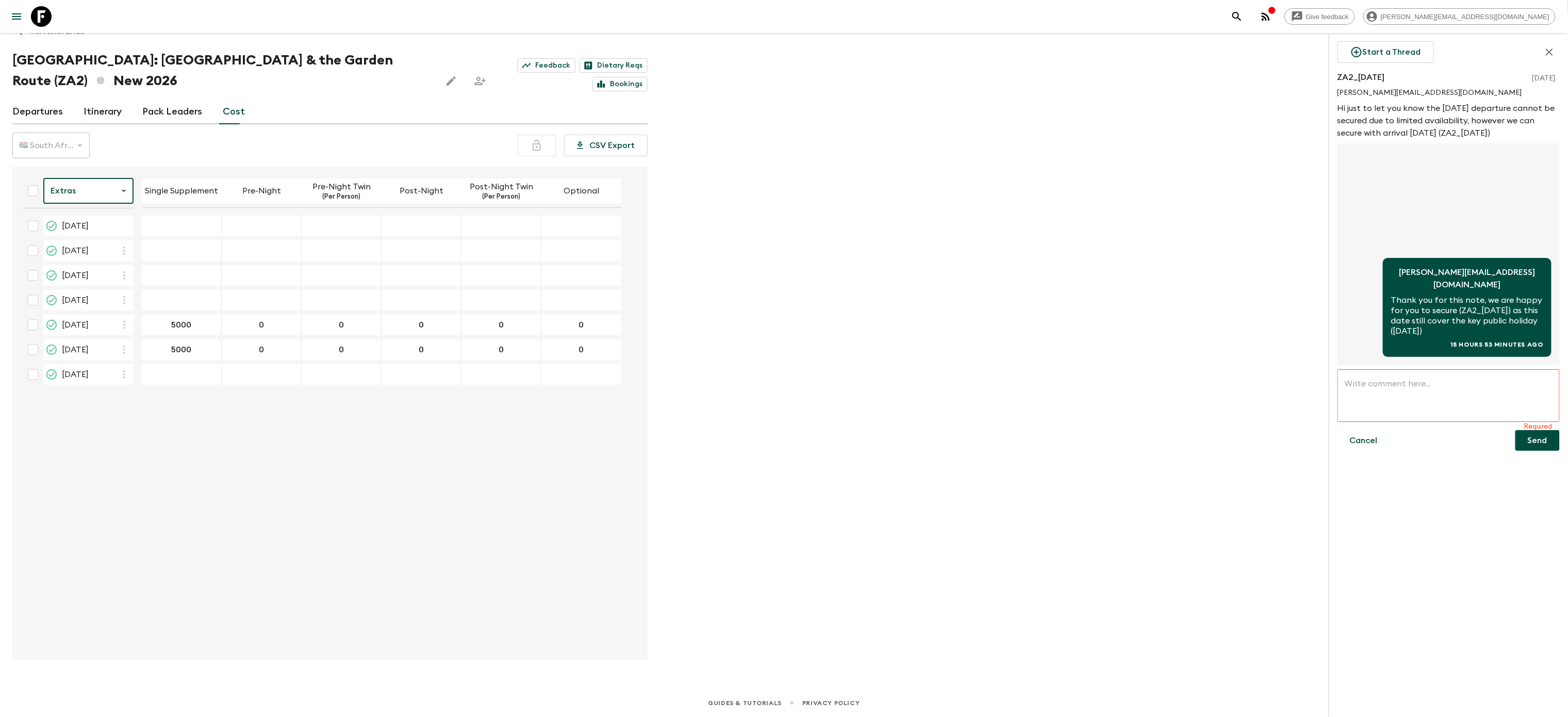
click at [98, 193] on body "Give feedback [PERSON_NAME][EMAIL_ADDRESS][DOMAIN_NAME] We use functional & tra…" at bounding box center [784, 339] width 1568 height 756
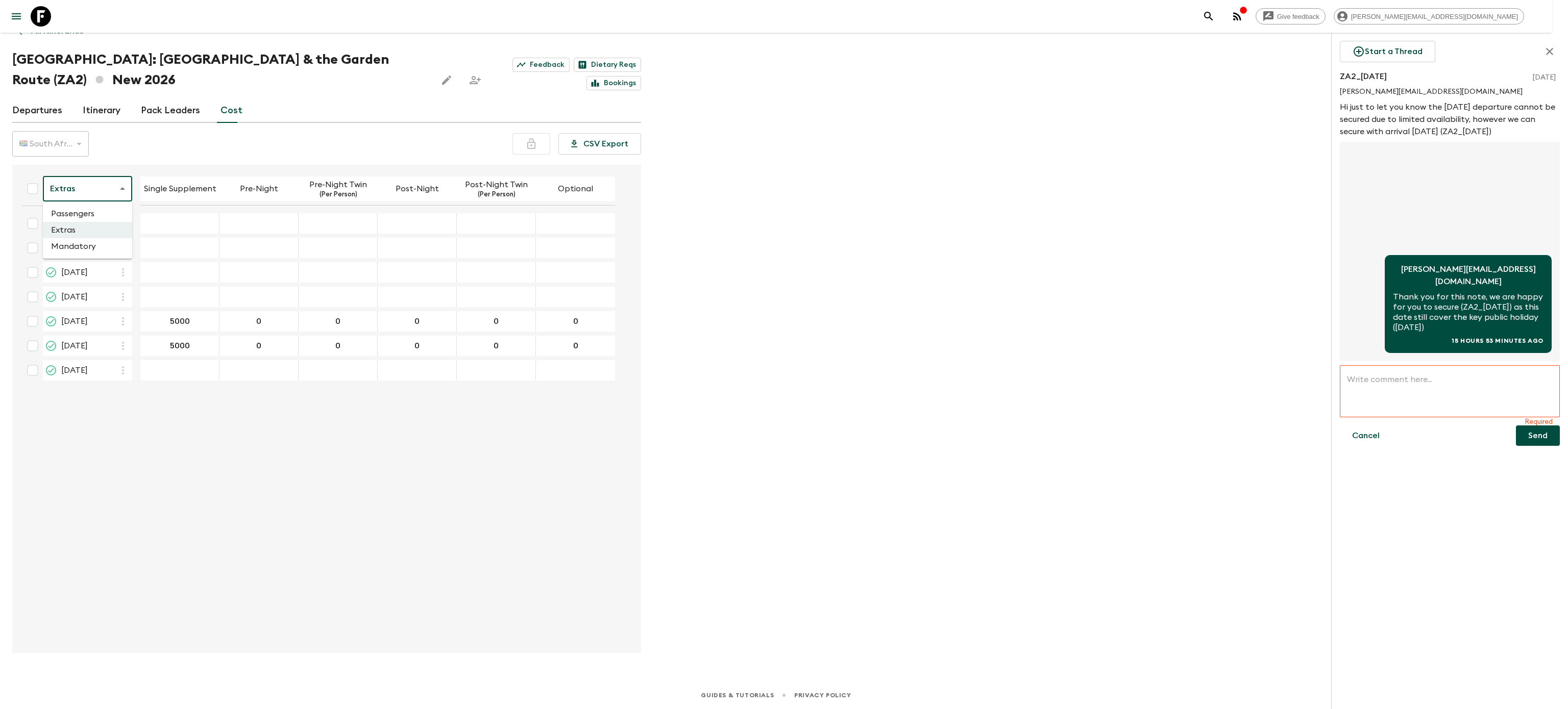
click at [87, 246] on li "Mandatory" at bounding box center [88, 246] width 89 height 16
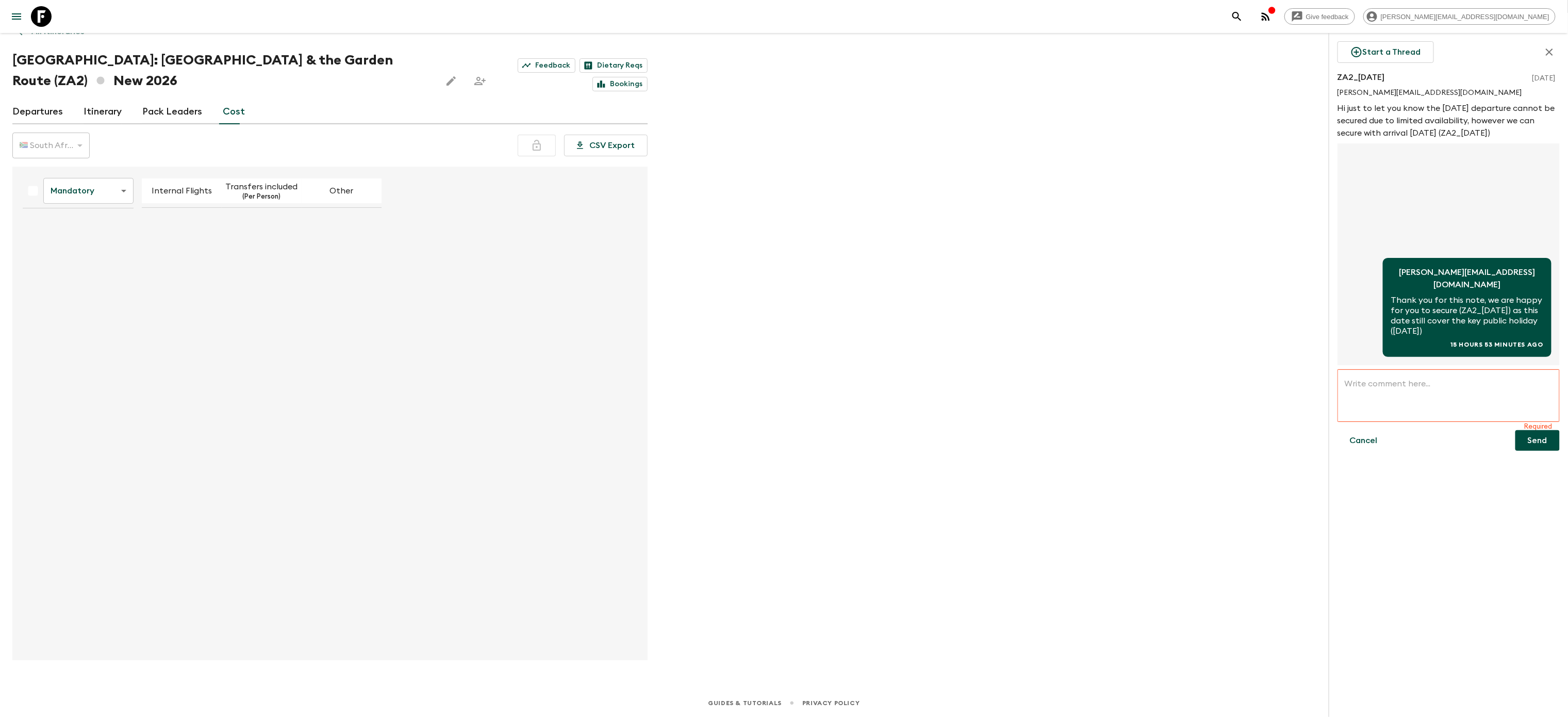
click at [947, 469] on div "Give feedback [PERSON_NAME][EMAIL_ADDRESS][DOMAIN_NAME] We use functional & tra…" at bounding box center [784, 339] width 1568 height 756
click at [1548, 49] on icon "button" at bounding box center [1550, 52] width 12 height 12
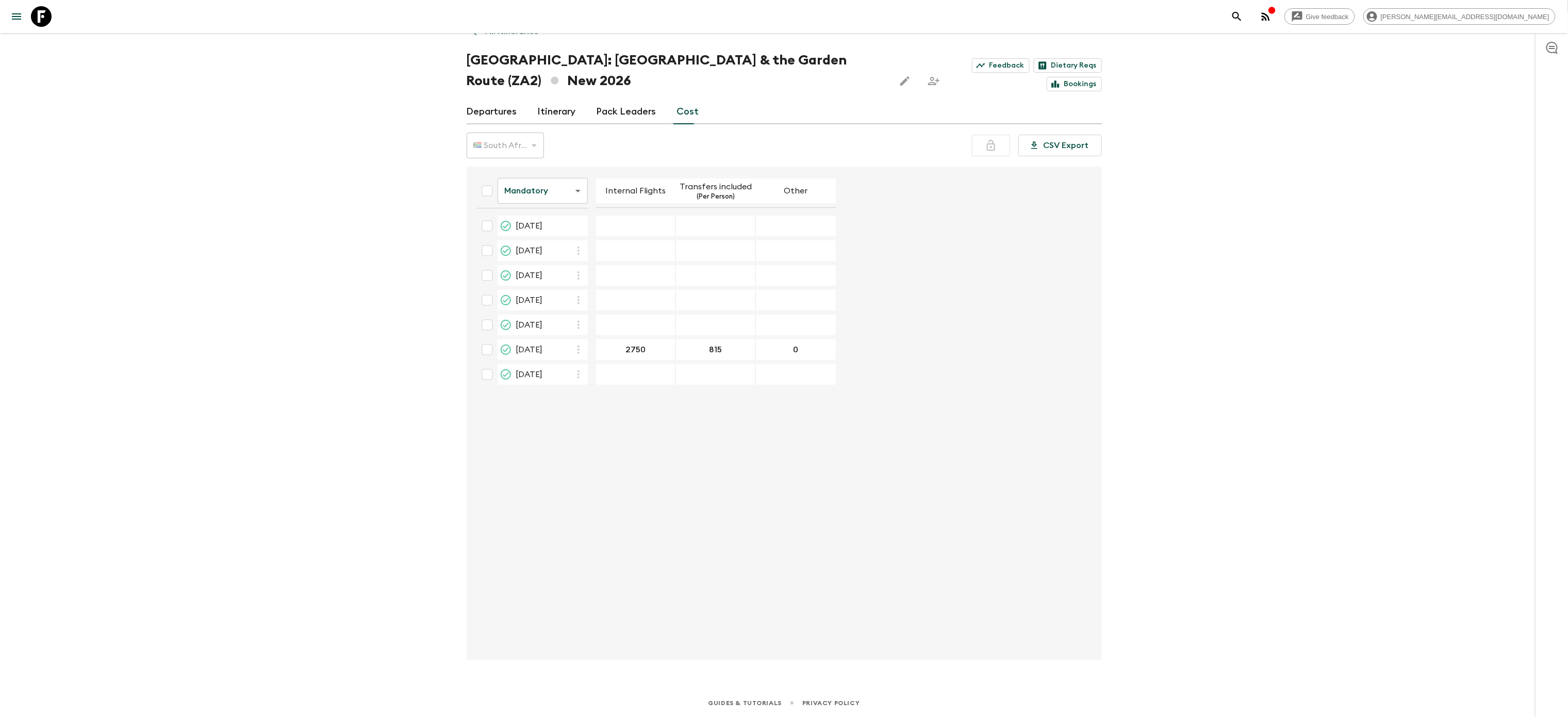
click at [636, 320] on div "22 Nov 2026; Internal Flights" at bounding box center [635, 325] width 80 height 20
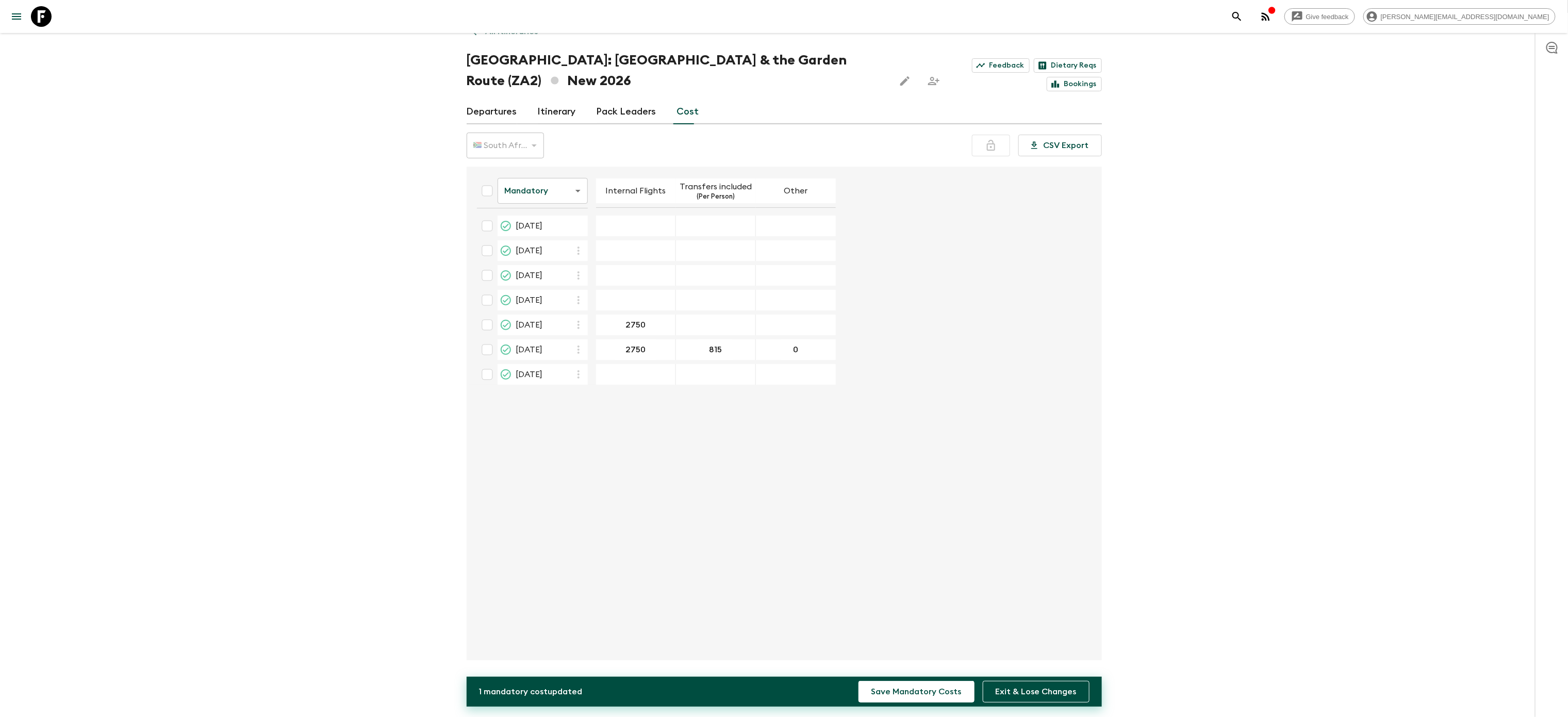
type input "2750"
type input "815"
click at [913, 686] on button "Save Mandatory Costs" at bounding box center [916, 692] width 116 height 22
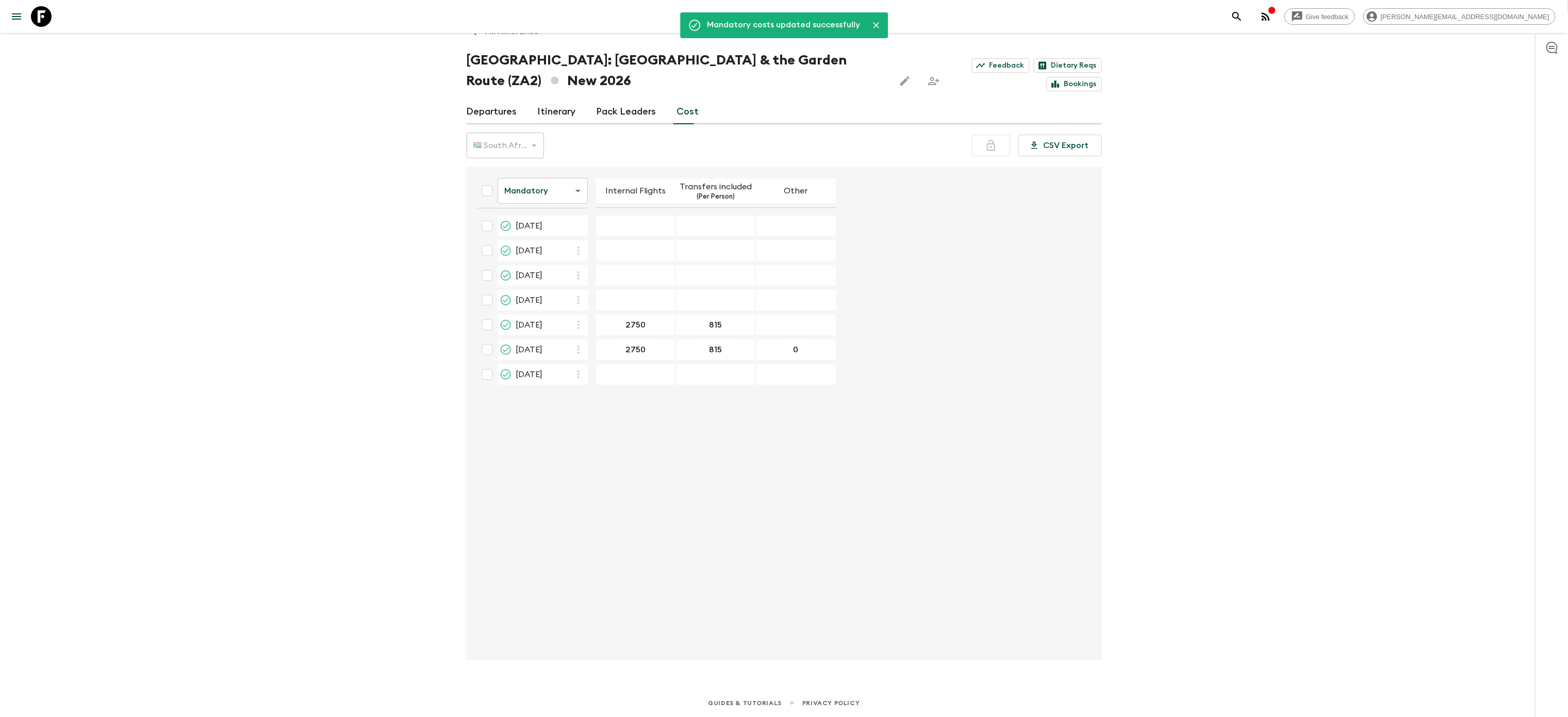
click at [323, 347] on div "Give feedback [PERSON_NAME][EMAIL_ADDRESS][DOMAIN_NAME] We use functional & tra…" at bounding box center [784, 339] width 1568 height 756
